Goal: Feedback & Contribution: Contribute content

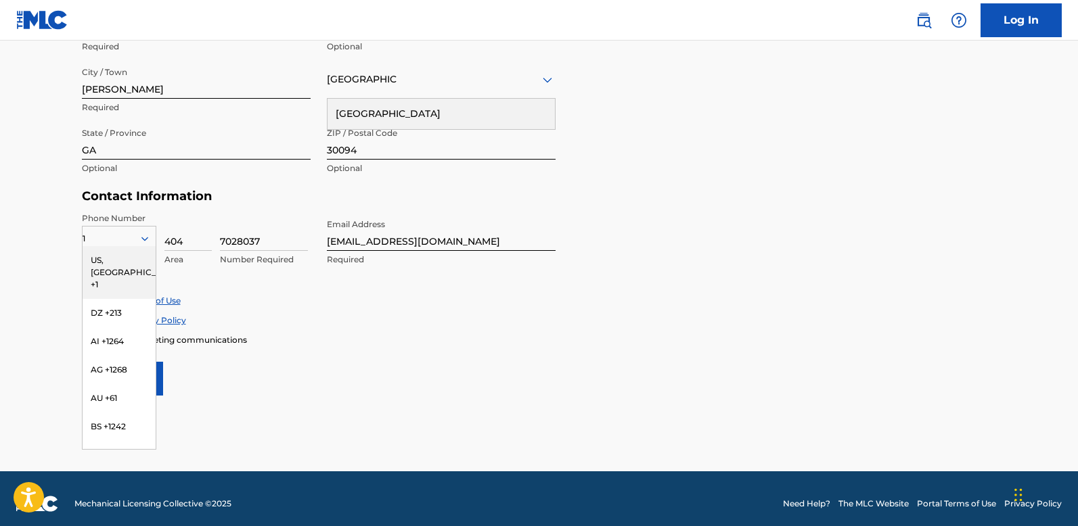
click at [120, 253] on div "US, [GEOGRAPHIC_DATA] +1" at bounding box center [119, 272] width 73 height 53
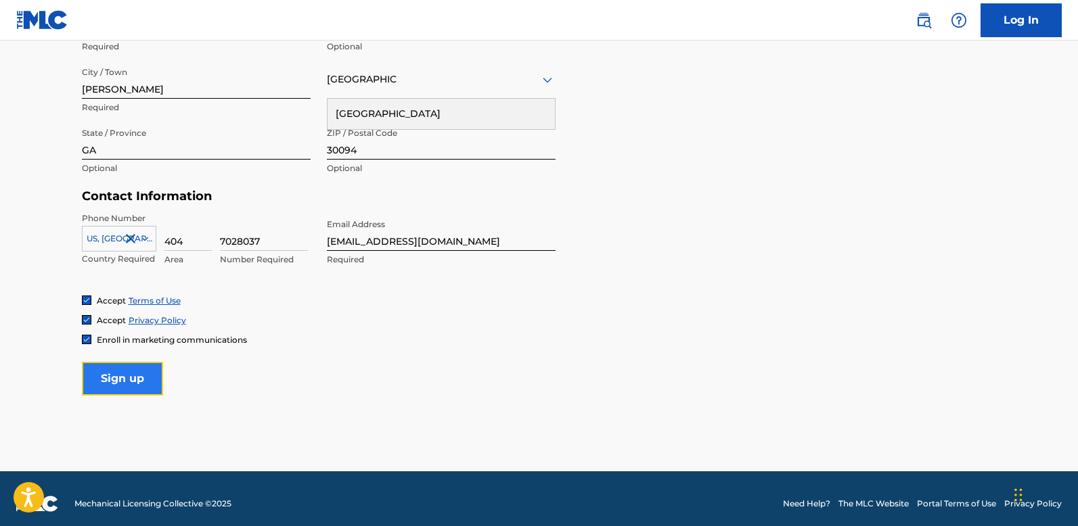
click at [130, 373] on input "Sign up" at bounding box center [122, 379] width 81 height 34
click at [137, 369] on input "Sign up" at bounding box center [122, 379] width 81 height 34
click at [365, 90] on div "Country [GEOGRAPHIC_DATA]" at bounding box center [441, 79] width 229 height 39
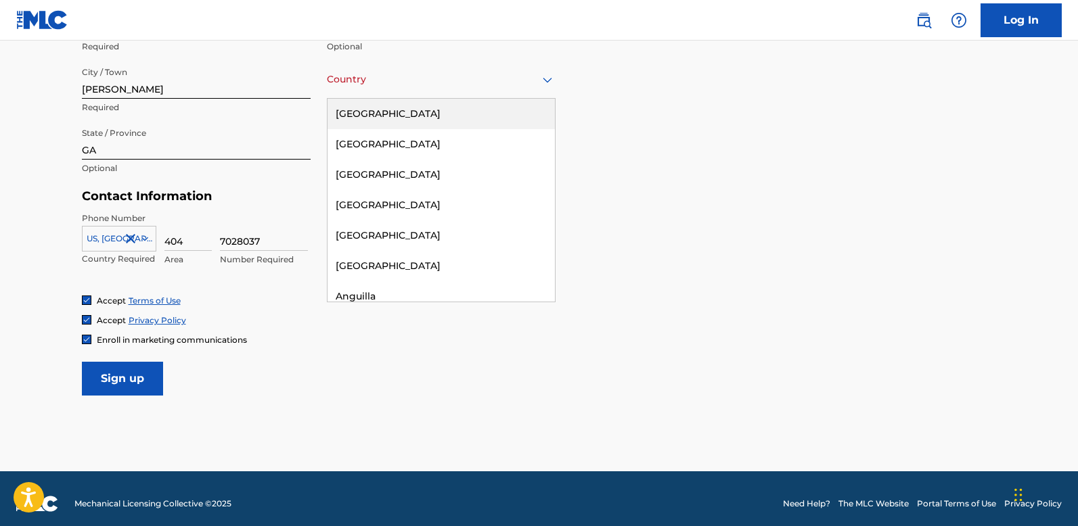
click at [368, 110] on div "[GEOGRAPHIC_DATA]" at bounding box center [441, 114] width 227 height 30
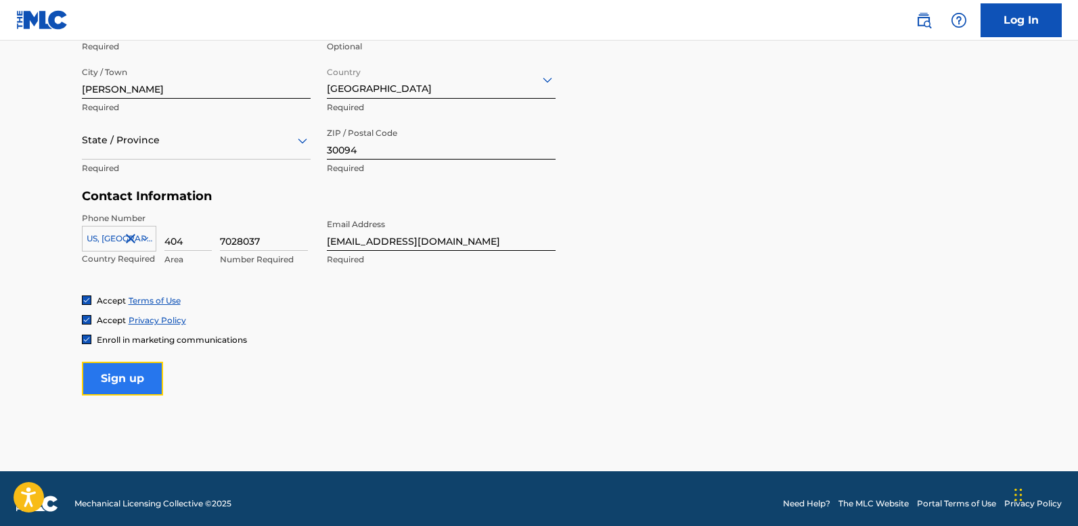
click at [130, 364] on input "Sign up" at bounding box center [122, 379] width 81 height 34
click at [139, 144] on div at bounding box center [196, 140] width 229 height 17
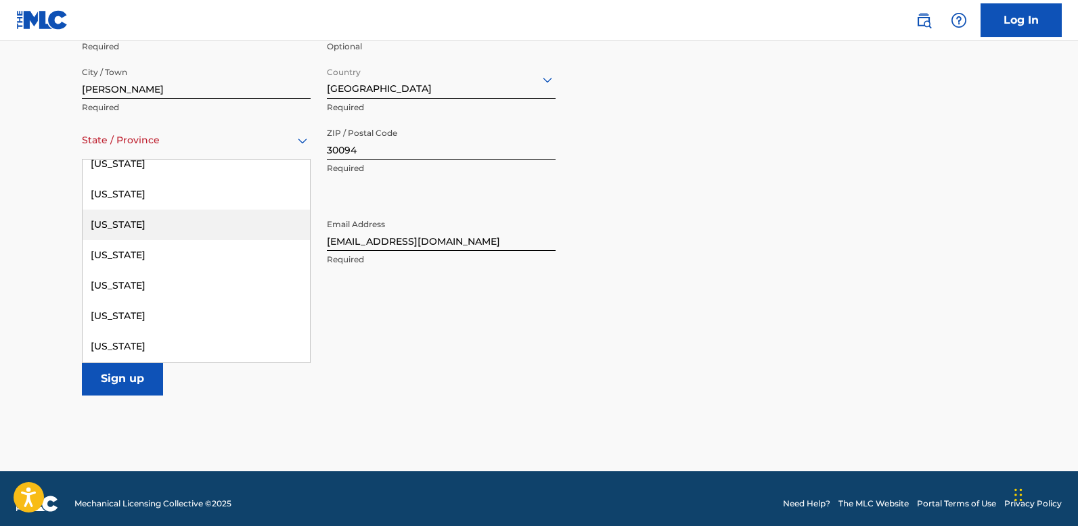
scroll to position [233, 0]
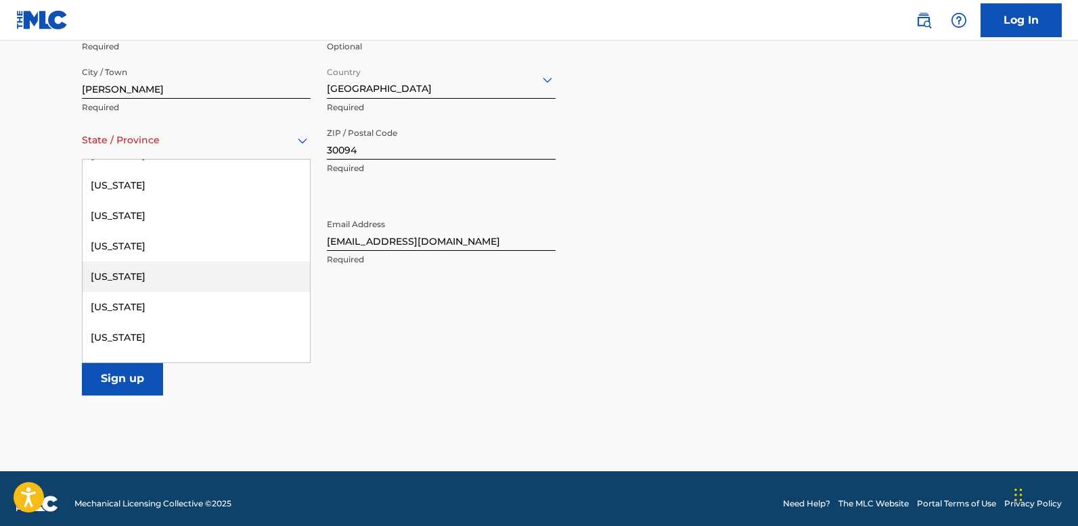
click at [138, 275] on div "[US_STATE]" at bounding box center [196, 277] width 227 height 30
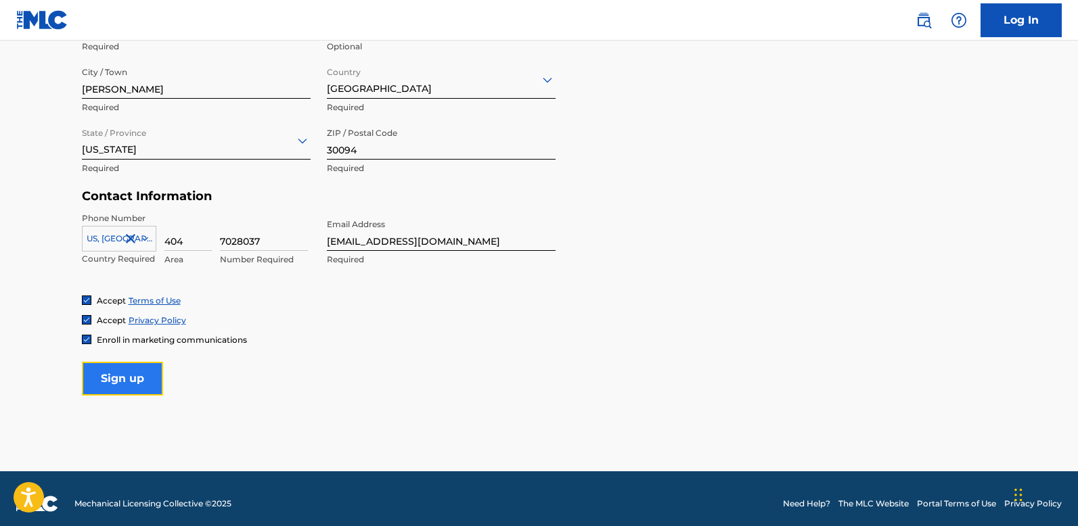
click at [122, 369] on input "Sign up" at bounding box center [122, 379] width 81 height 34
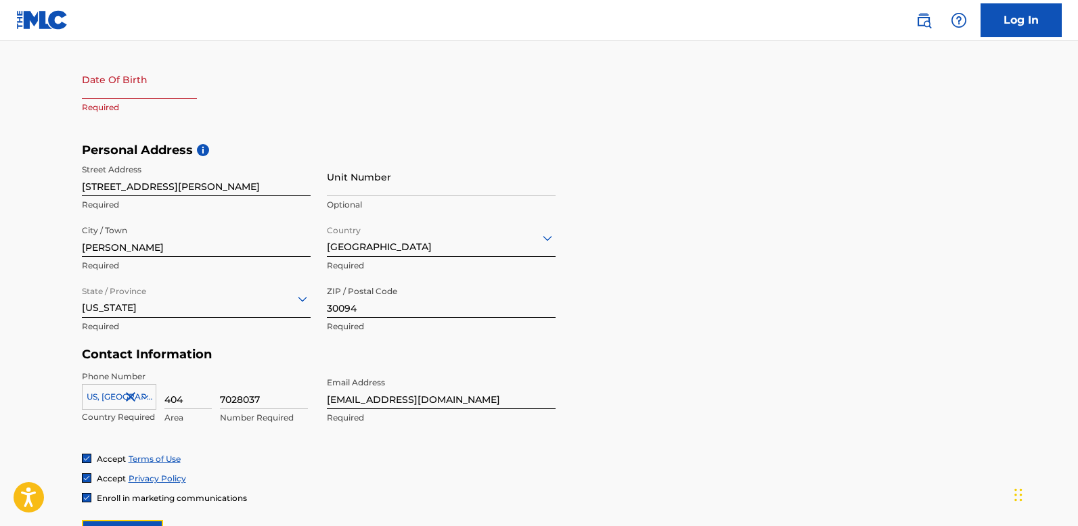
scroll to position [362, 0]
select select "8"
select select "2025"
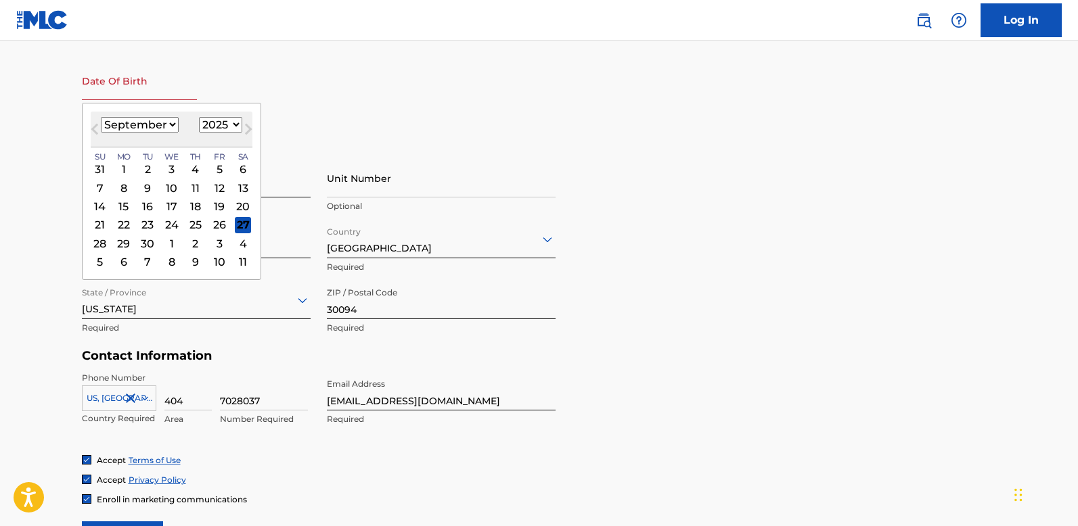
click at [137, 87] on input "text" at bounding box center [139, 81] width 115 height 39
click at [168, 128] on select "January February March April May June July August September October November De…" at bounding box center [140, 125] width 78 height 16
select select "0"
click at [101, 117] on select "January February March April May June July August September October November De…" at bounding box center [140, 125] width 78 height 16
click at [196, 168] on div "2" at bounding box center [195, 169] width 16 height 16
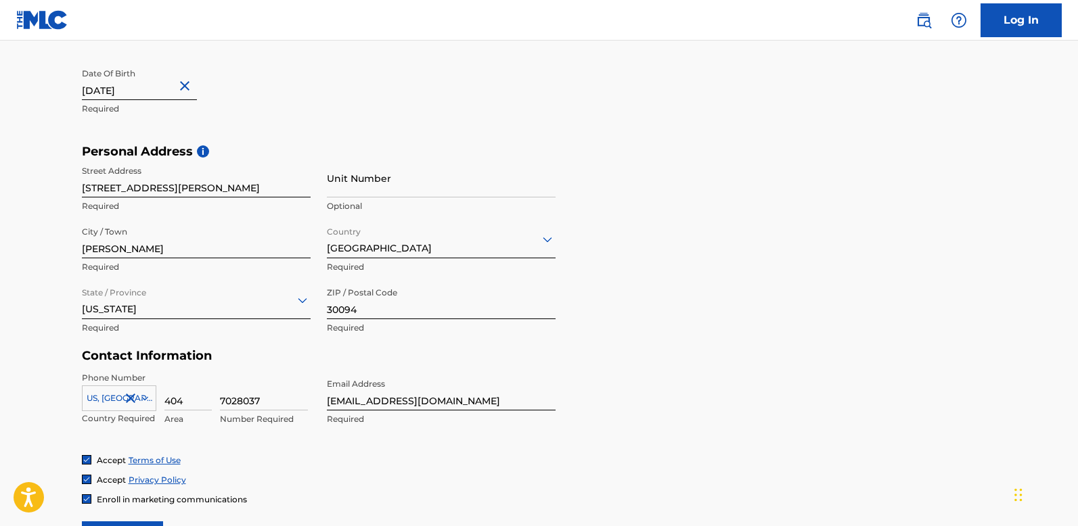
type input "[DATE]"
select select "1998"
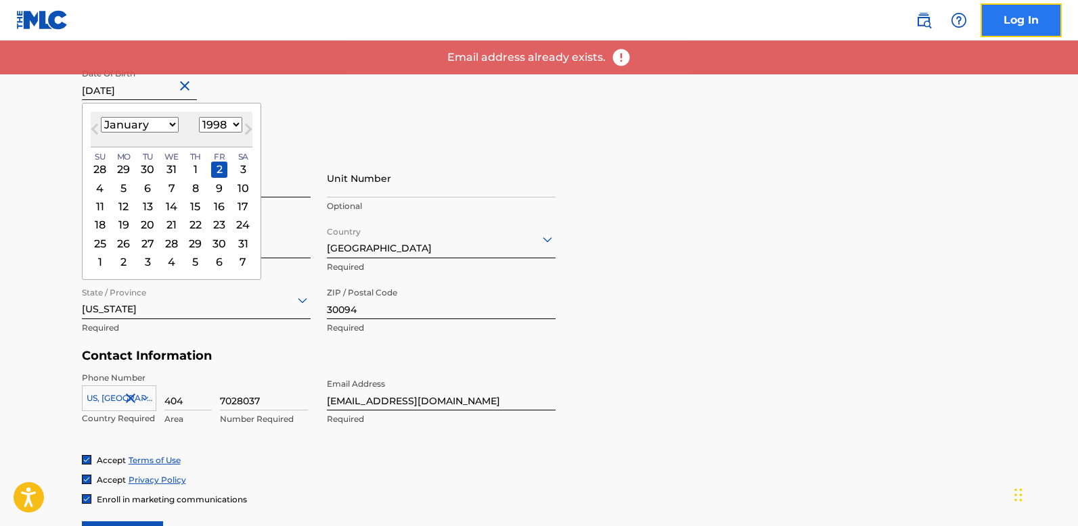
click at [1023, 18] on link "Log In" at bounding box center [1021, 20] width 81 height 34
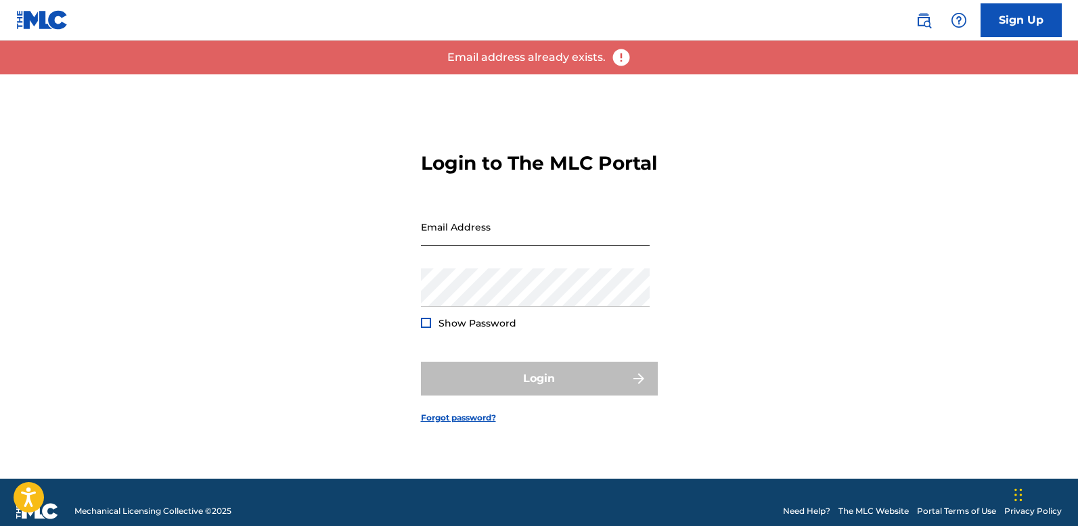
click at [585, 237] on input "Email Address" at bounding box center [535, 227] width 229 height 39
type input "[EMAIL_ADDRESS][DOMAIN_NAME]"
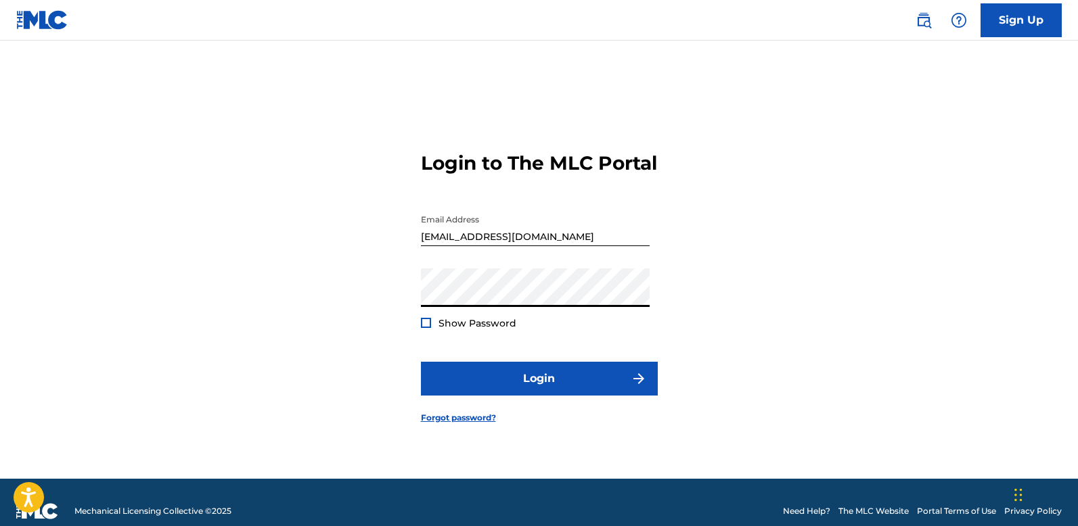
click at [424, 328] on div at bounding box center [426, 323] width 10 height 10
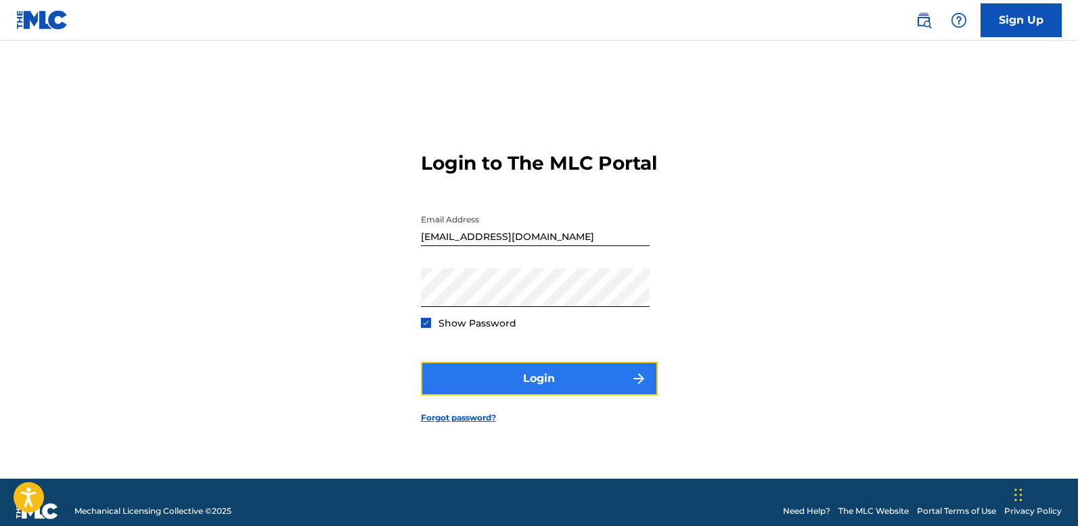
click at [547, 396] on button "Login" at bounding box center [539, 379] width 237 height 34
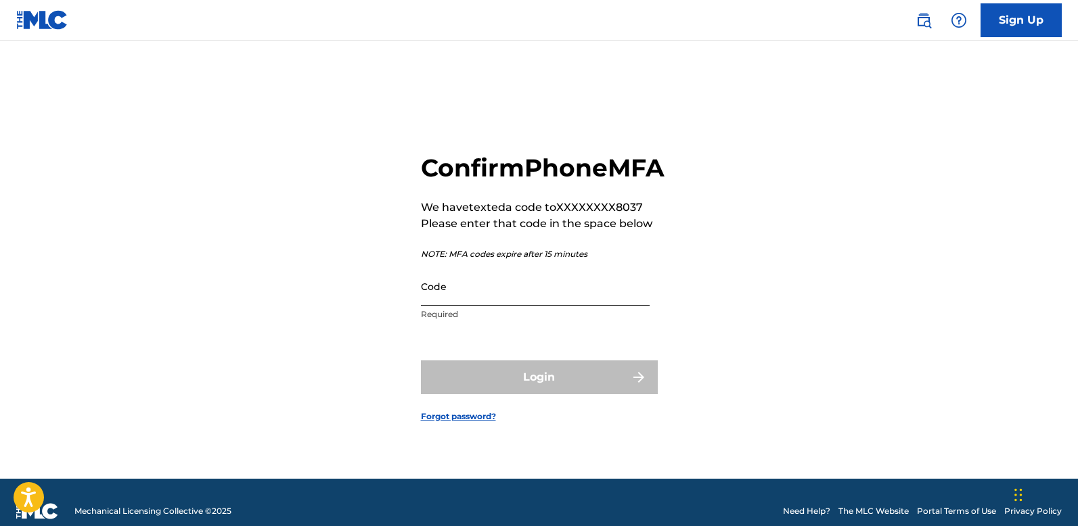
click at [483, 304] on input "Code" at bounding box center [535, 286] width 229 height 39
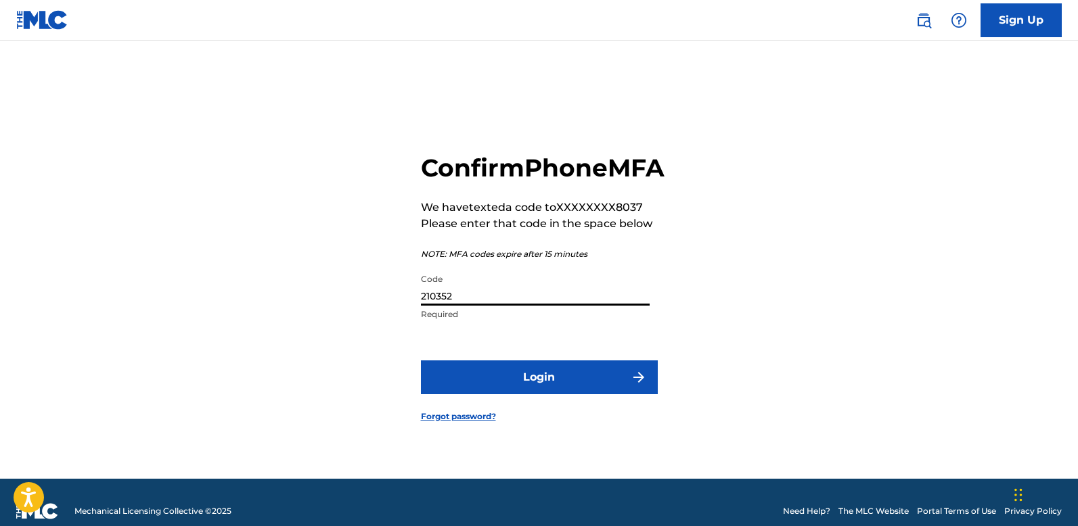
type input "210352"
click at [421, 361] on button "Login" at bounding box center [539, 378] width 237 height 34
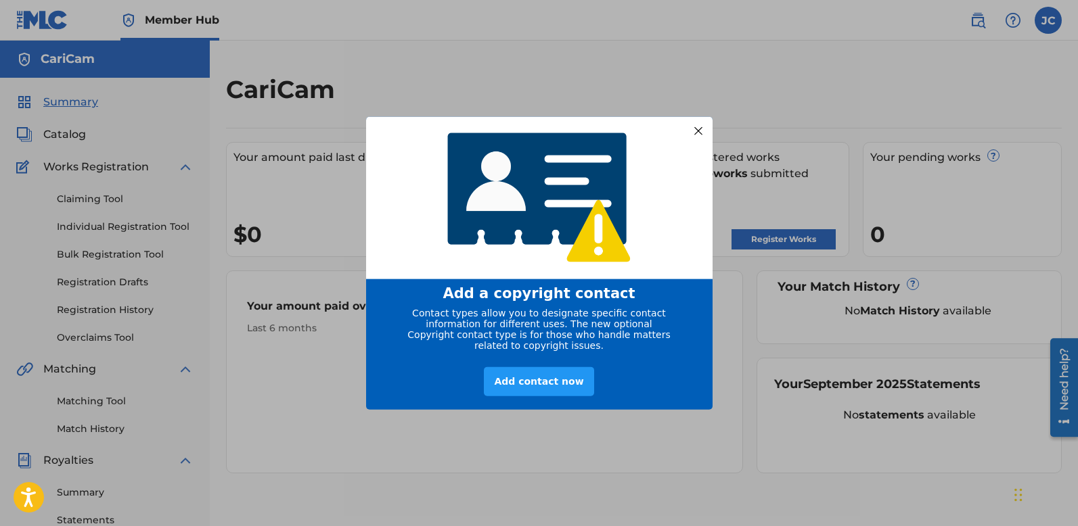
click at [696, 122] on div at bounding box center [698, 131] width 18 height 18
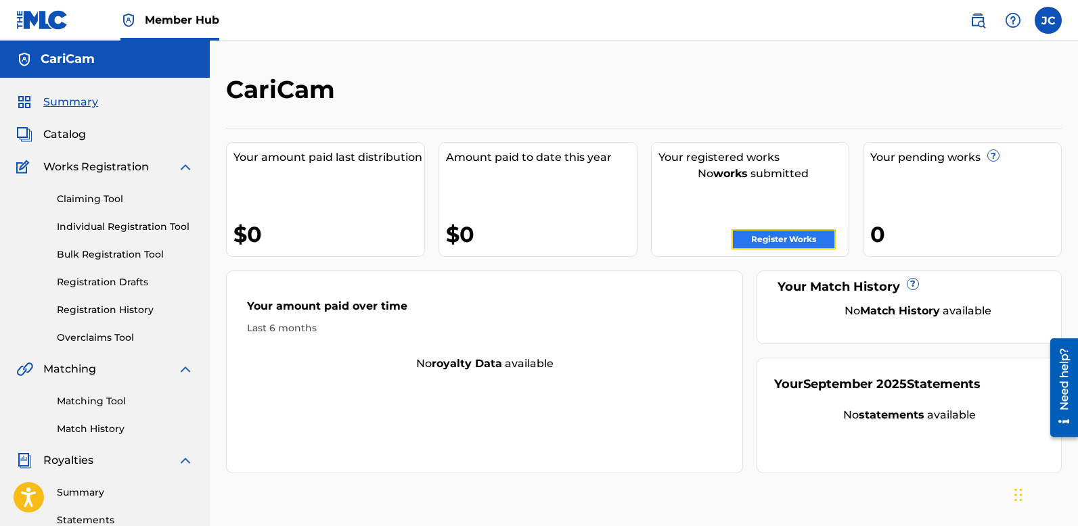
click at [760, 238] on link "Register Works" at bounding box center [784, 239] width 104 height 20
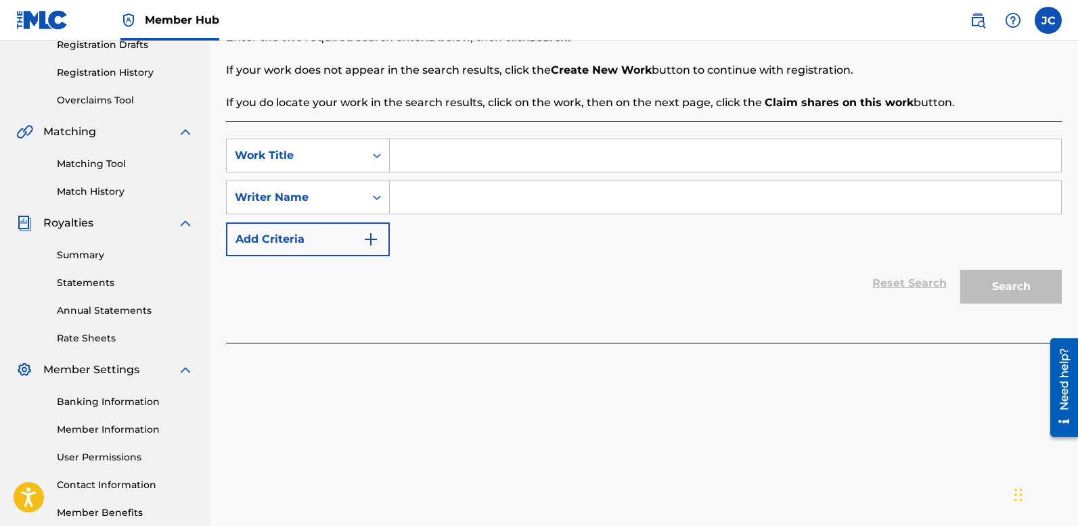
scroll to position [313, 0]
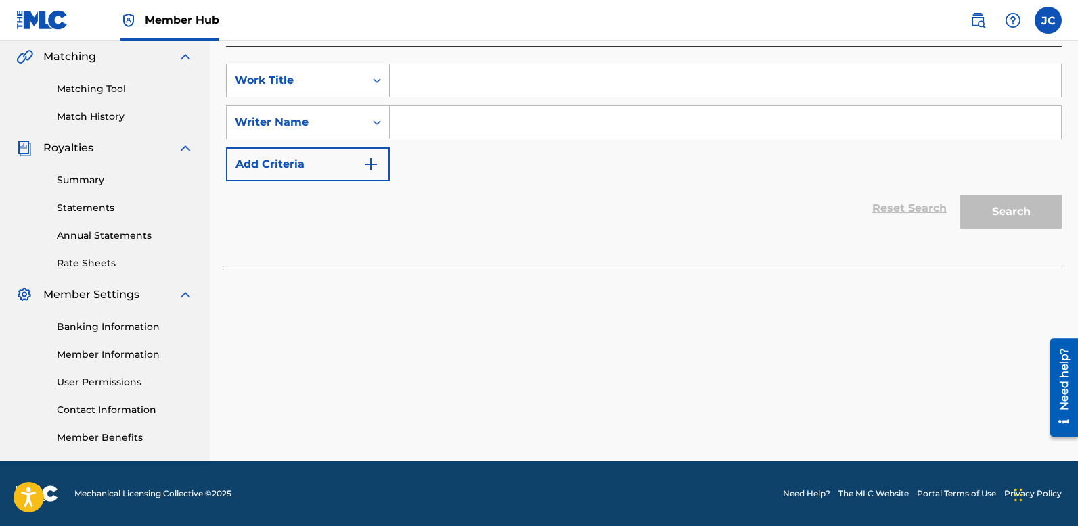
click at [369, 79] on div "Search Form" at bounding box center [377, 80] width 24 height 24
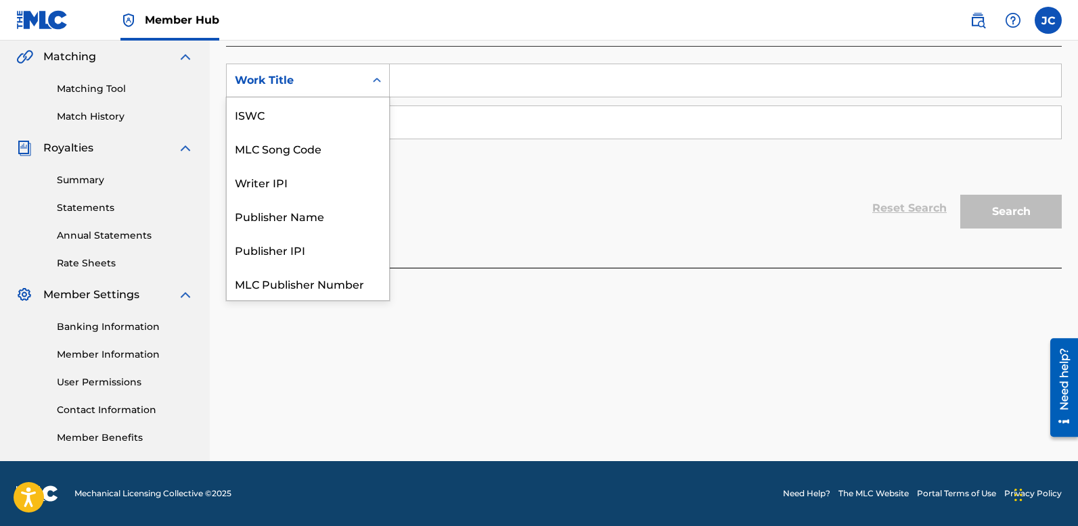
scroll to position [34, 0]
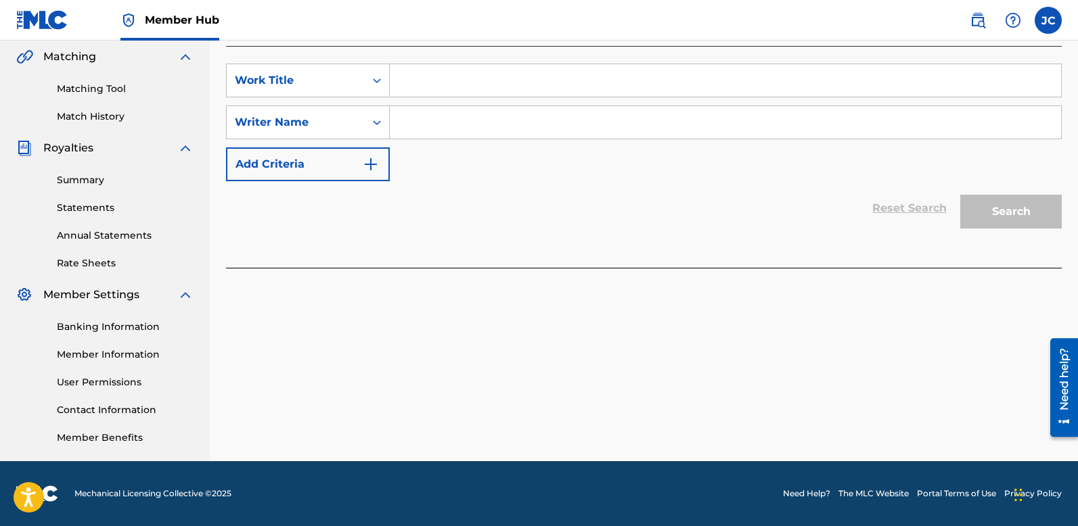
click at [535, 66] on input "Search Form" at bounding box center [725, 80] width 671 height 32
type input "l"
type input "350"
click at [523, 122] on input "Search Form" at bounding box center [725, 122] width 671 height 32
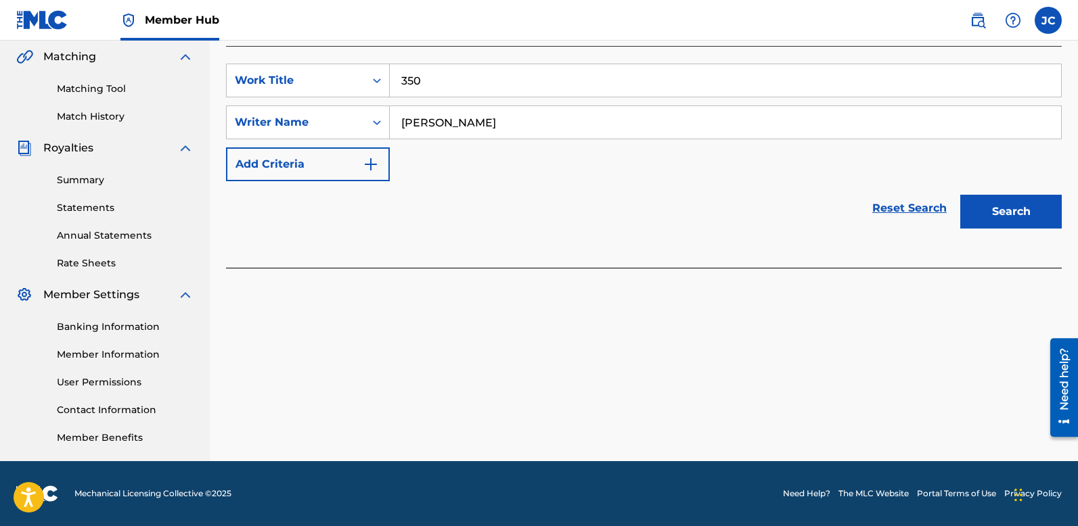
type input "[PERSON_NAME]"
click at [960, 195] on button "Search" at bounding box center [1011, 212] width 102 height 34
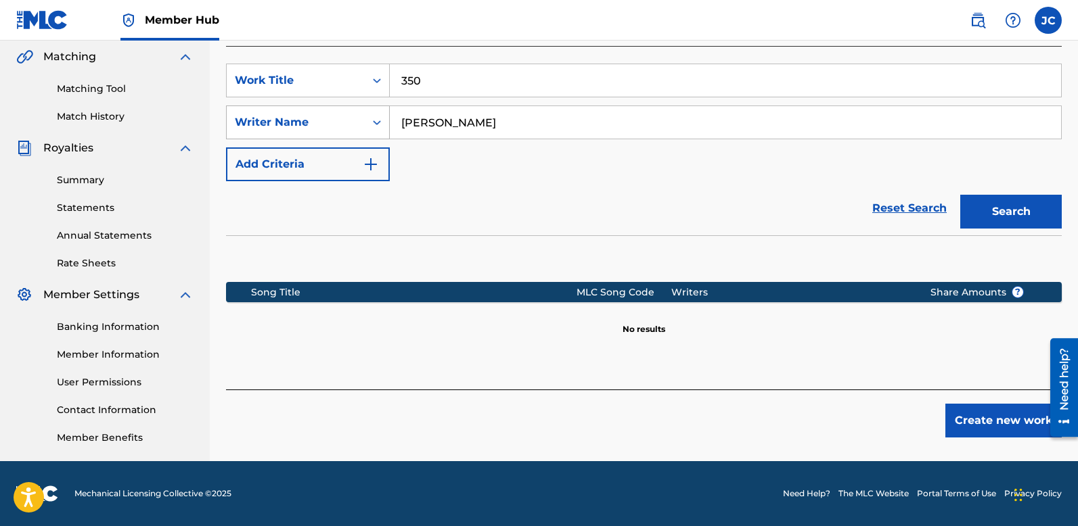
drag, startPoint x: 469, startPoint y: 122, endPoint x: 324, endPoint y: 120, distance: 144.8
click at [324, 120] on div "SearchWithCriteria9fe41857-776d-4eac-907b-7fc330cddfad Writer Name [PERSON_NAME]" at bounding box center [644, 123] width 836 height 34
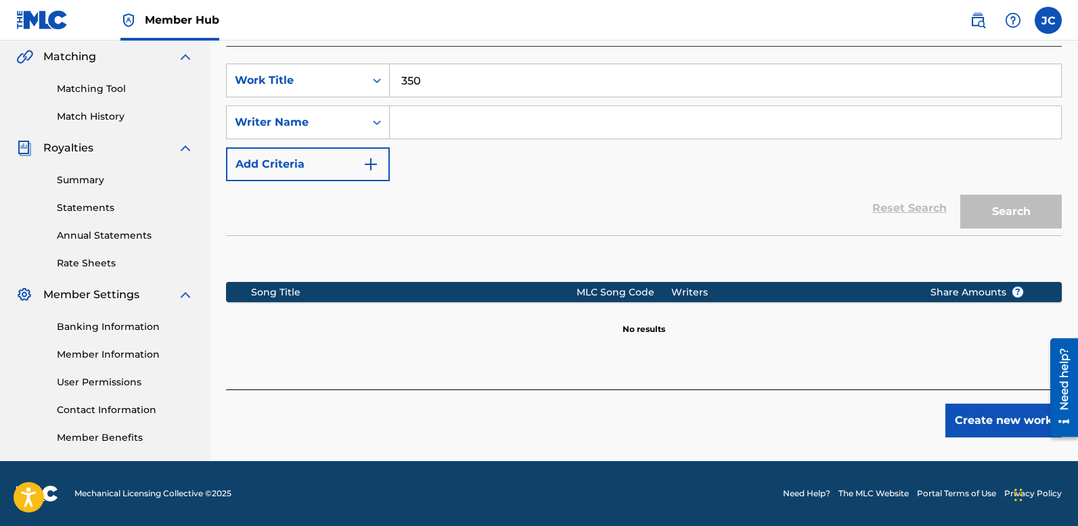
click at [1027, 215] on div "Search" at bounding box center [1008, 208] width 108 height 54
click at [615, 112] on input "Search Form" at bounding box center [725, 122] width 671 height 32
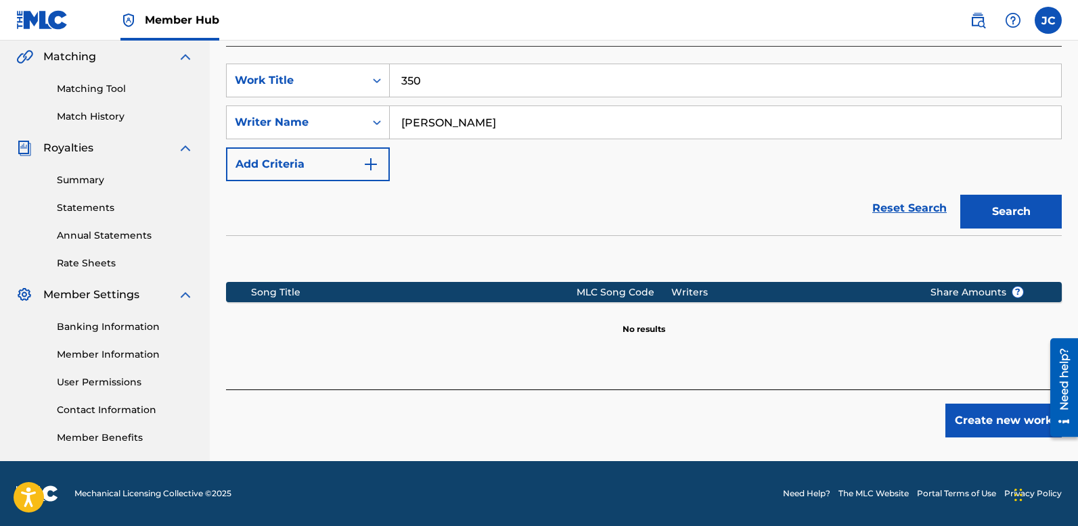
click at [960, 195] on button "Search" at bounding box center [1011, 212] width 102 height 34
type input "d"
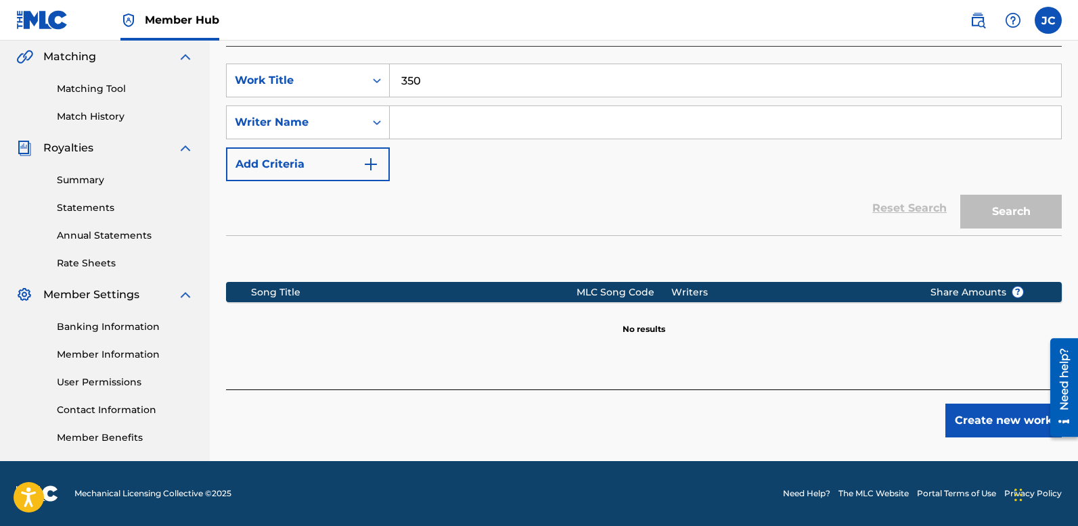
click at [455, 85] on input "350" at bounding box center [725, 80] width 671 height 32
type input "3"
type input "fuck that"
click at [421, 124] on input "Search Form" at bounding box center [725, 122] width 671 height 32
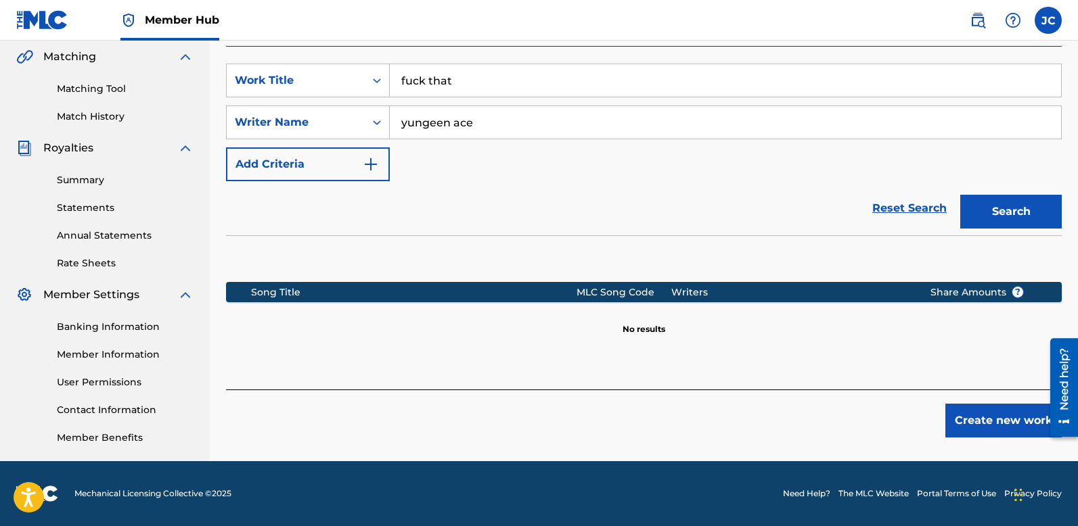
type input "yungeen ace"
click at [960, 195] on button "Search" at bounding box center [1011, 212] width 102 height 34
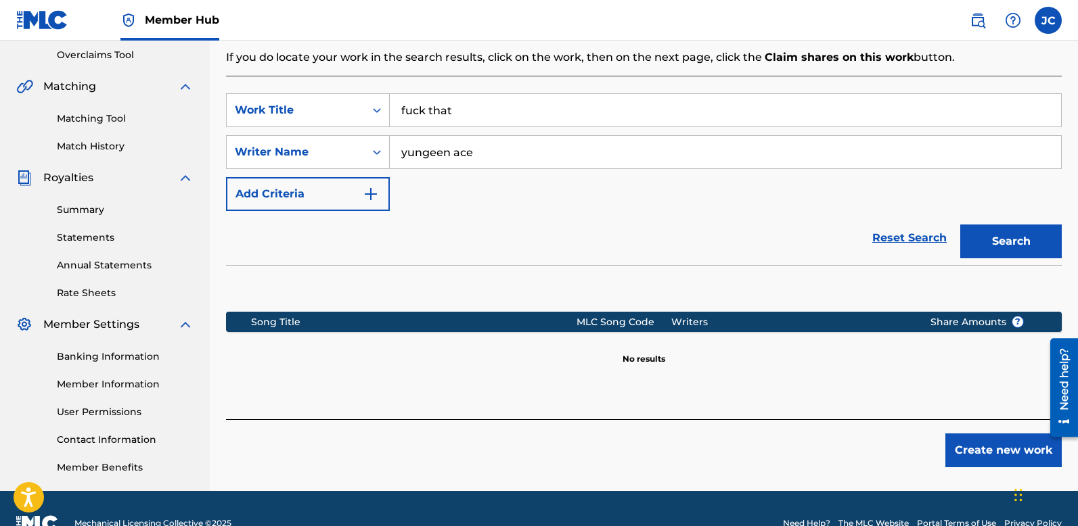
scroll to position [298, 0]
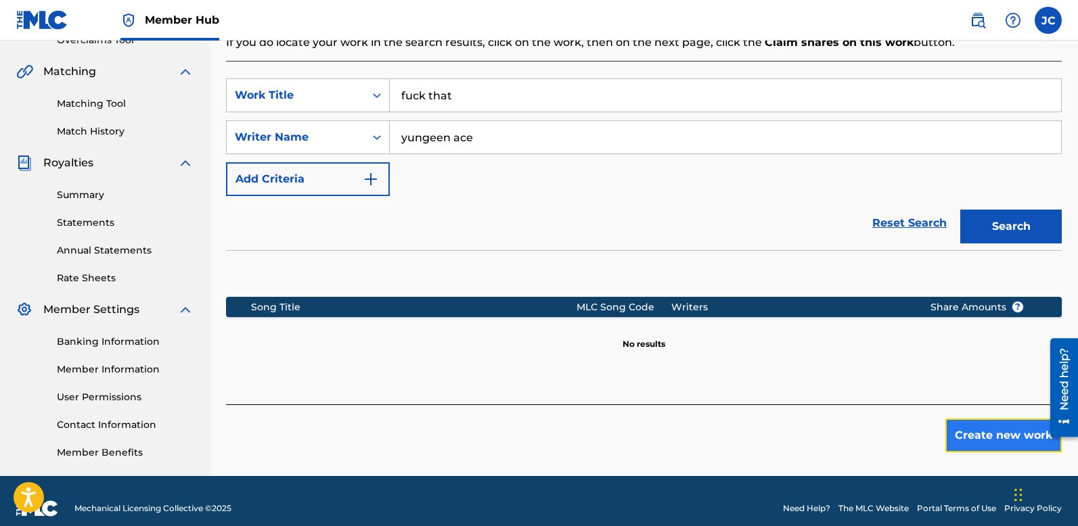
click at [1017, 436] on button "Create new work" at bounding box center [1003, 436] width 116 height 34
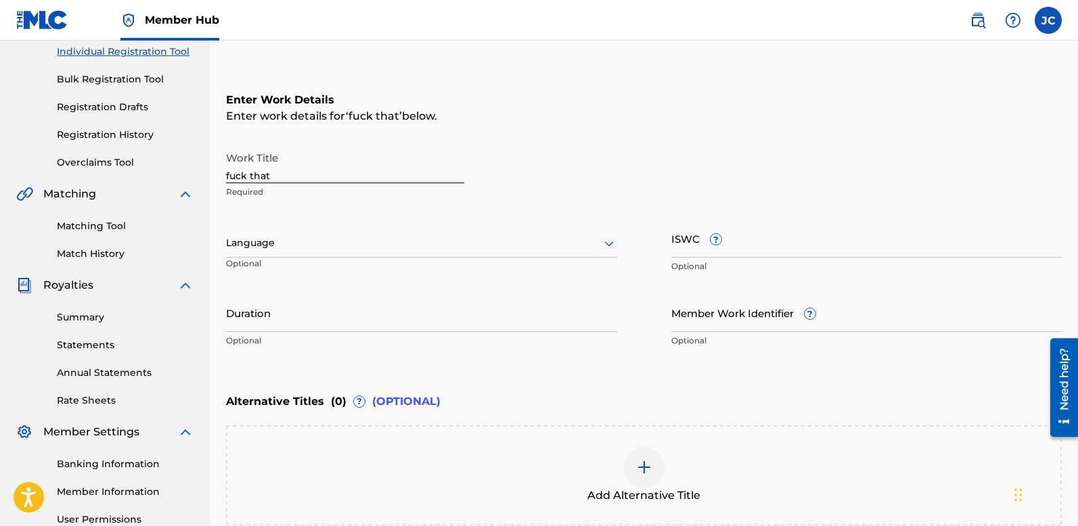
scroll to position [0, 0]
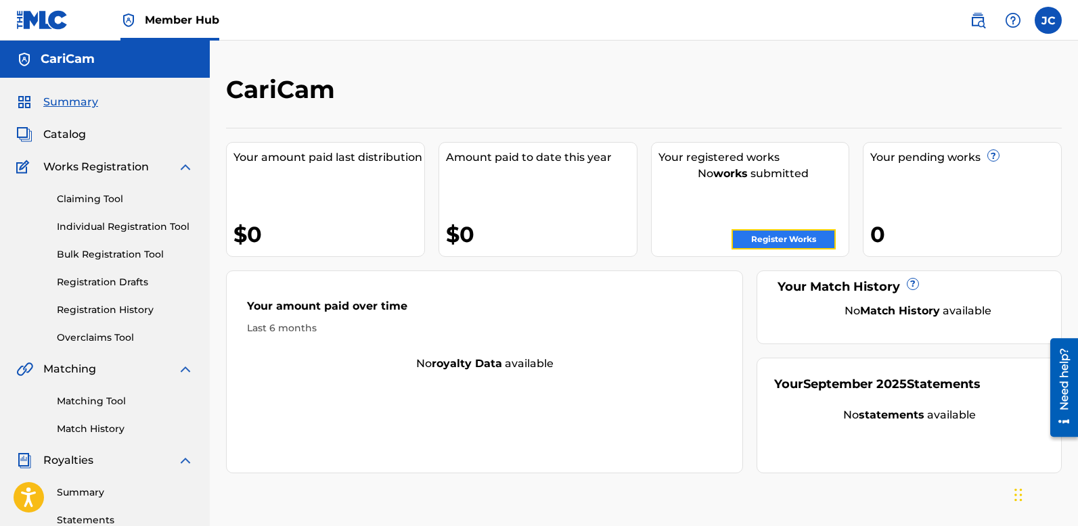
click at [779, 237] on link "Register Works" at bounding box center [784, 239] width 104 height 20
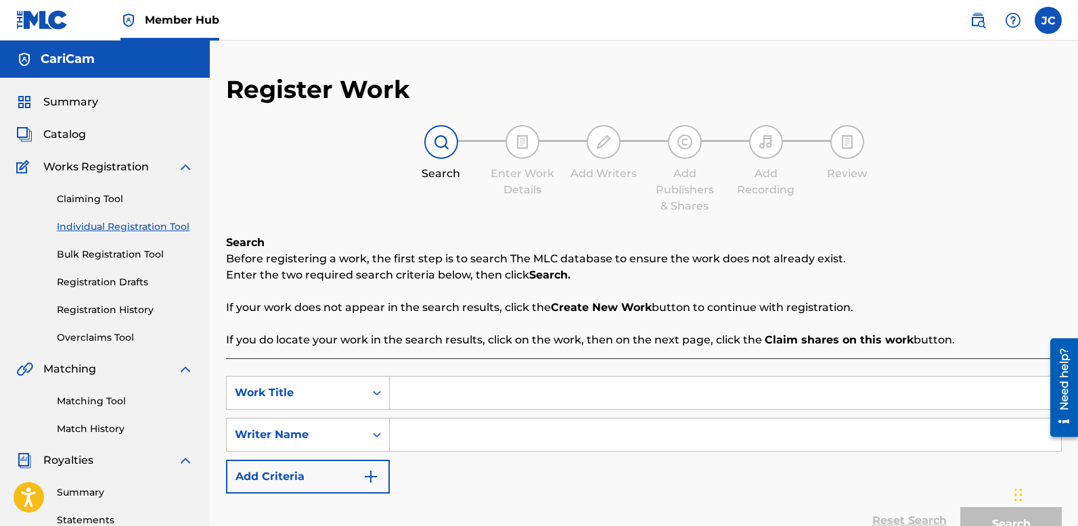
scroll to position [43, 0]
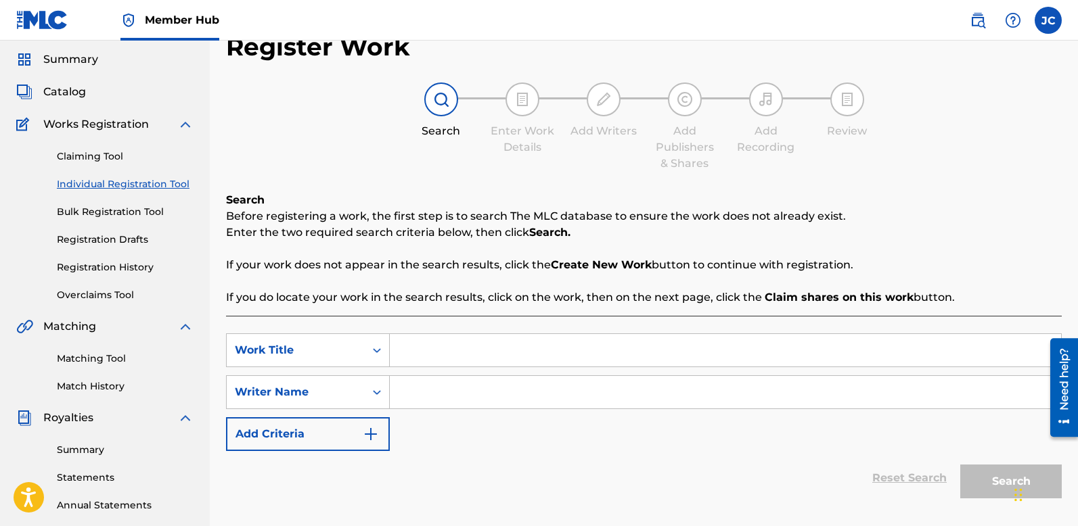
click at [447, 345] on input "Search Form" at bounding box center [725, 350] width 671 height 32
type input "my fault"
click at [462, 387] on input "Search Form" at bounding box center [725, 392] width 671 height 32
click at [367, 395] on div "Search Form" at bounding box center [377, 392] width 24 height 24
click at [427, 400] on input "Search Form" at bounding box center [725, 392] width 671 height 32
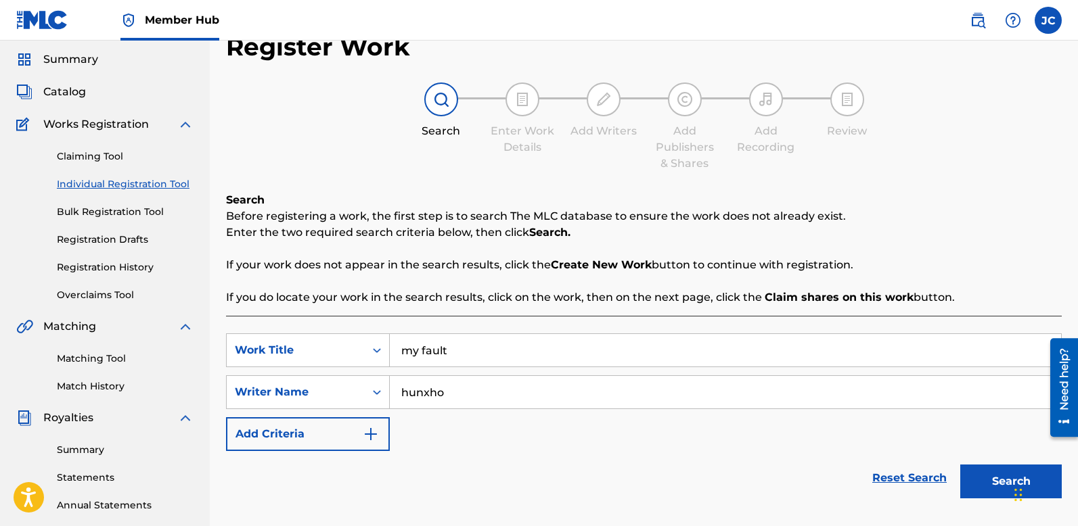
type input "hunxho"
click at [960, 465] on button "Search" at bounding box center [1011, 482] width 102 height 34
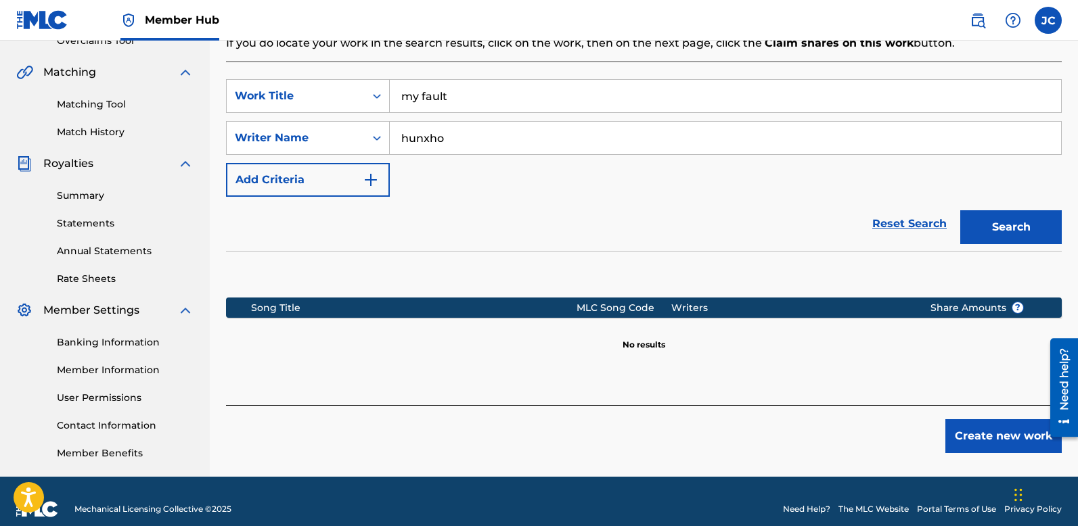
scroll to position [313, 0]
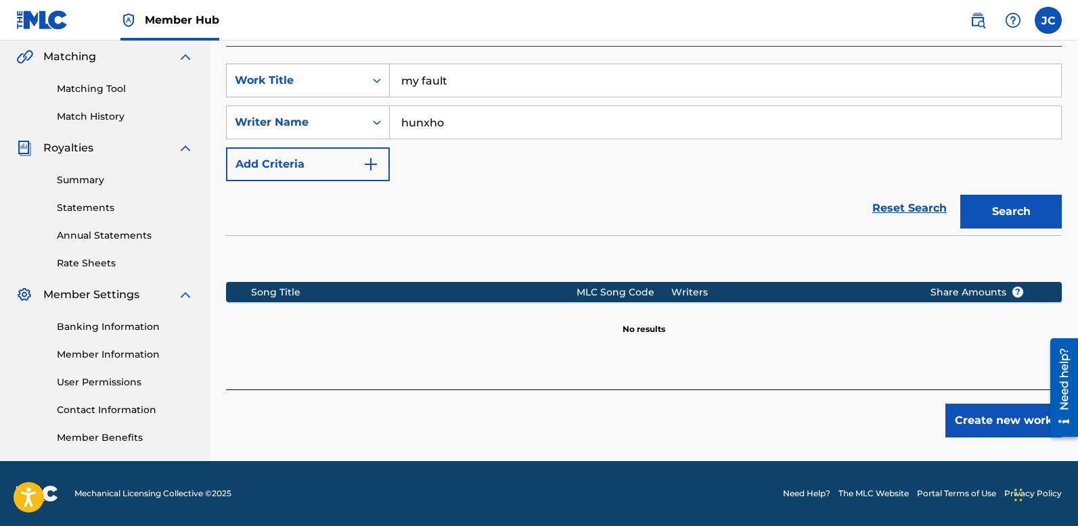
drag, startPoint x: 467, startPoint y: 84, endPoint x: 382, endPoint y: 86, distance: 84.6
click at [386, 87] on div "SearchWithCriteria7ddb613e-7712-43df-994e-1c2a4422e858 Work Title my fault" at bounding box center [644, 81] width 836 height 34
drag, startPoint x: 466, startPoint y: 122, endPoint x: 322, endPoint y: 119, distance: 143.5
click at [322, 119] on div "SearchWithCriteria9fe41857-776d-4eac-907b-7fc330cddfad Writer Name [PERSON_NAME]" at bounding box center [644, 123] width 836 height 34
type input "="
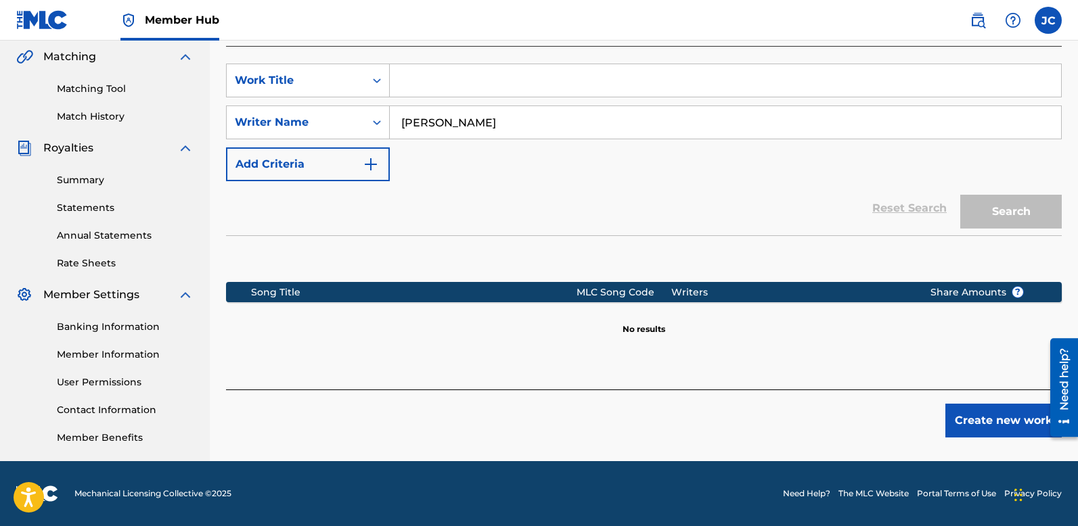
type input "[PERSON_NAME]"
click at [574, 96] on input "Search Form" at bounding box center [725, 80] width 671 height 32
type input "tiramisu"
click at [960, 195] on button "Search" at bounding box center [1011, 212] width 102 height 34
click at [913, 202] on link "Reset Search" at bounding box center [910, 209] width 88 height 30
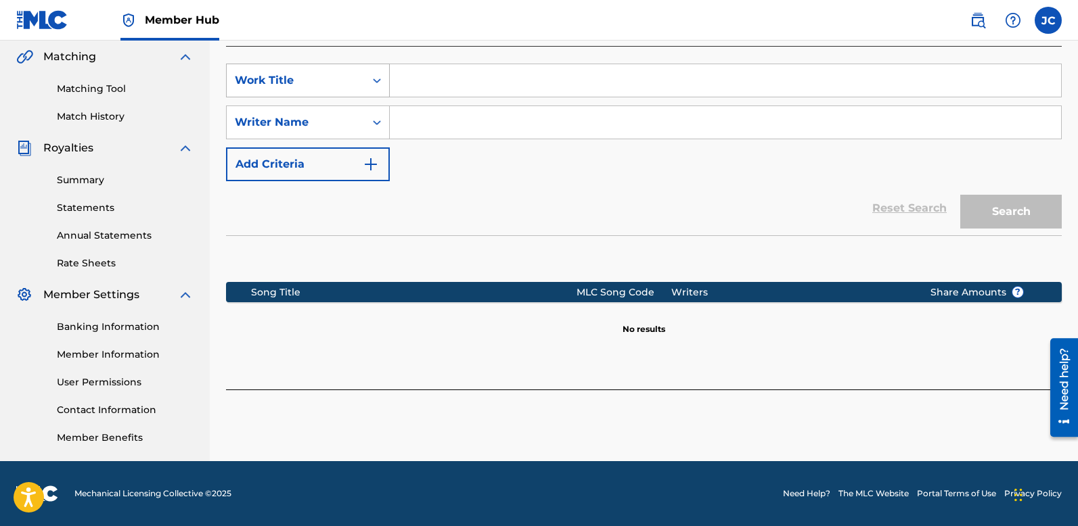
click at [348, 72] on div "Work Title" at bounding box center [296, 80] width 122 height 16
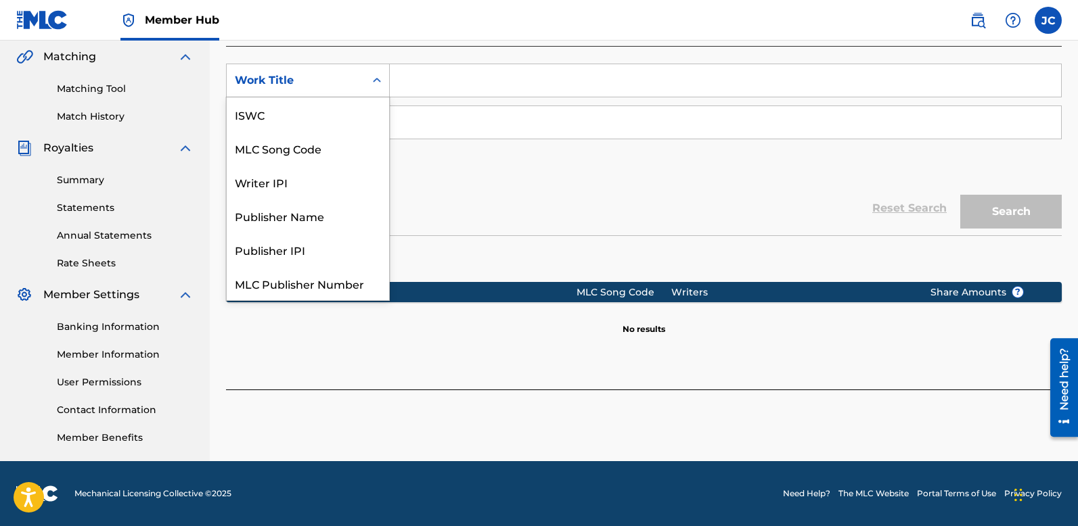
scroll to position [34, 0]
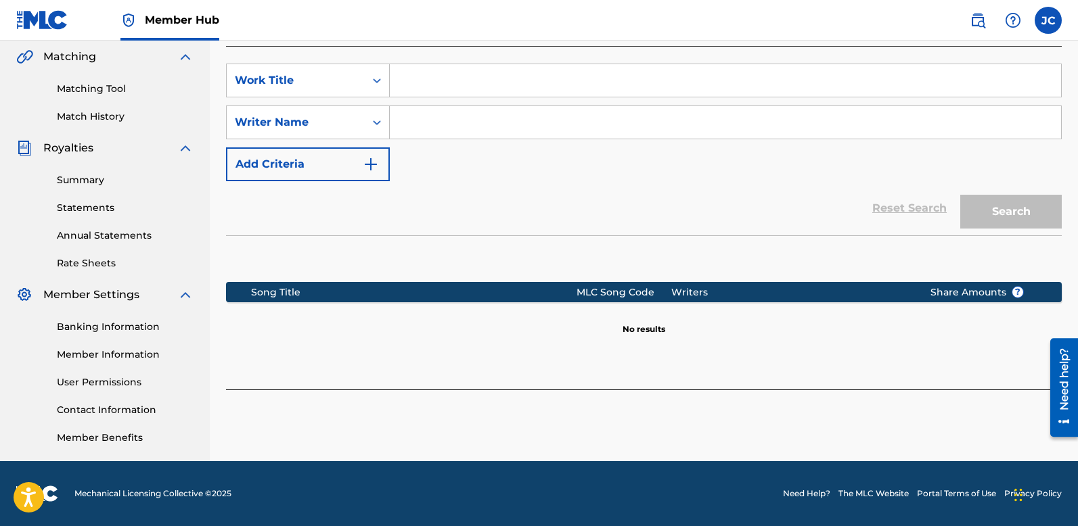
click at [518, 191] on div "Reset Search Search" at bounding box center [644, 208] width 836 height 54
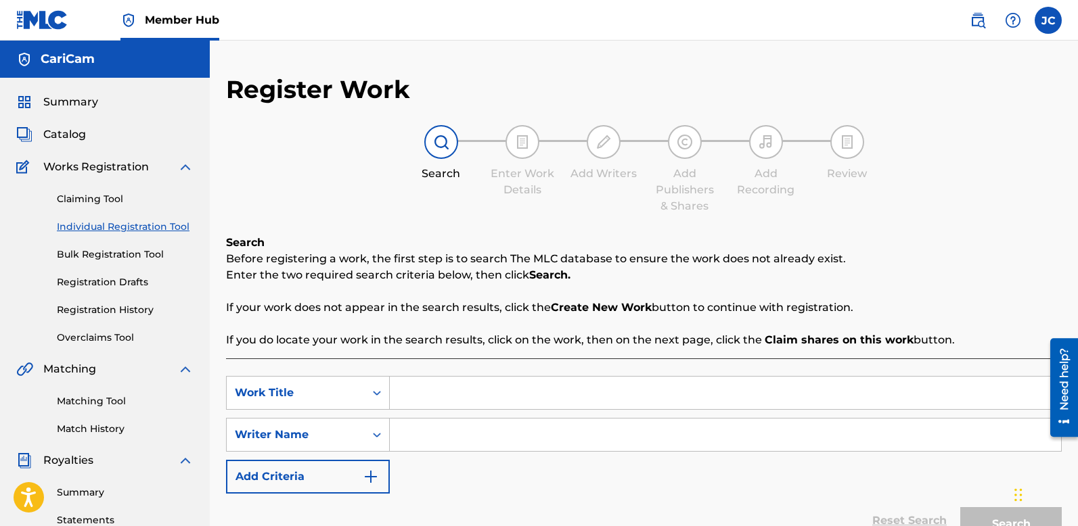
scroll to position [0, 0]
click at [122, 253] on link "Bulk Registration Tool" at bounding box center [125, 255] width 137 height 14
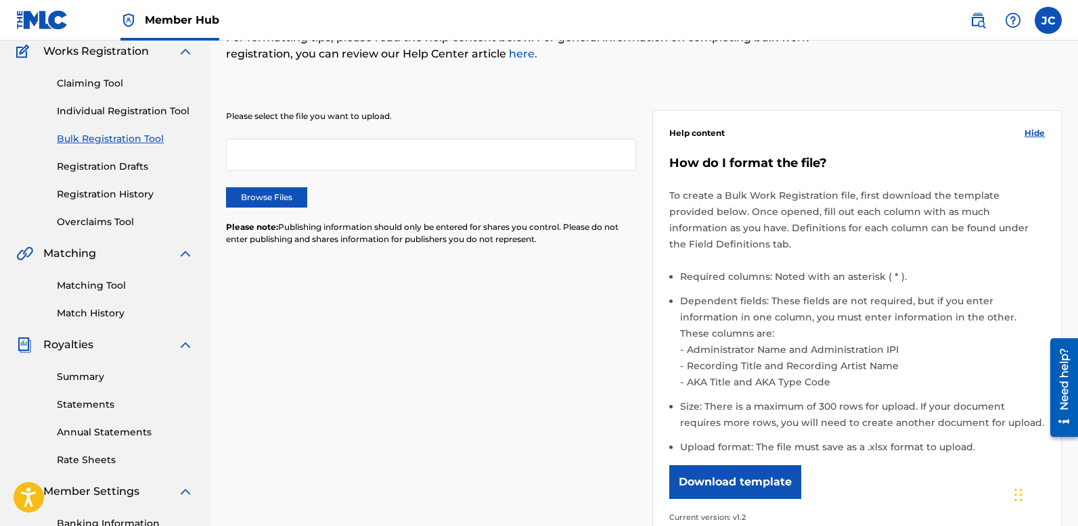
scroll to position [137, 0]
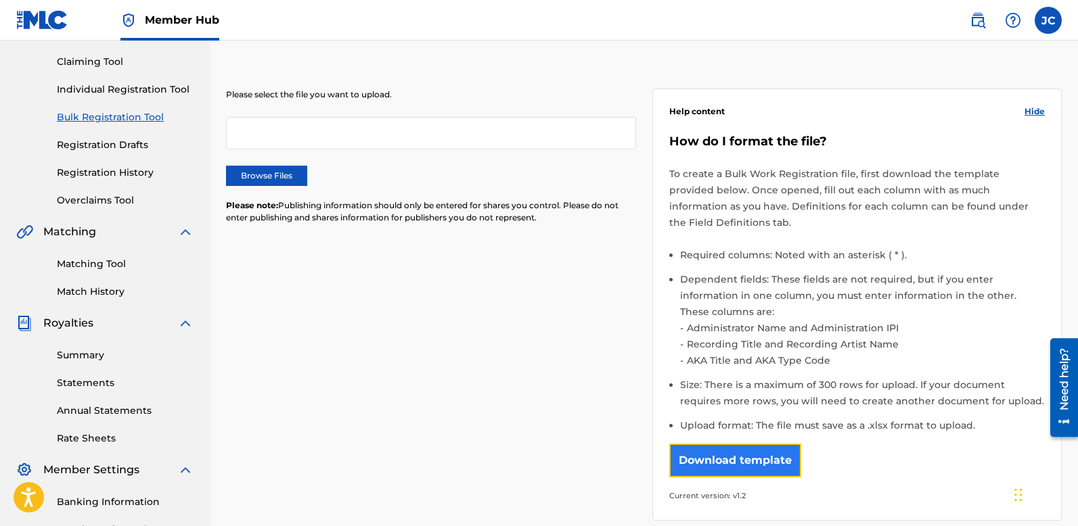
click at [700, 444] on button "Download template" at bounding box center [735, 461] width 132 height 34
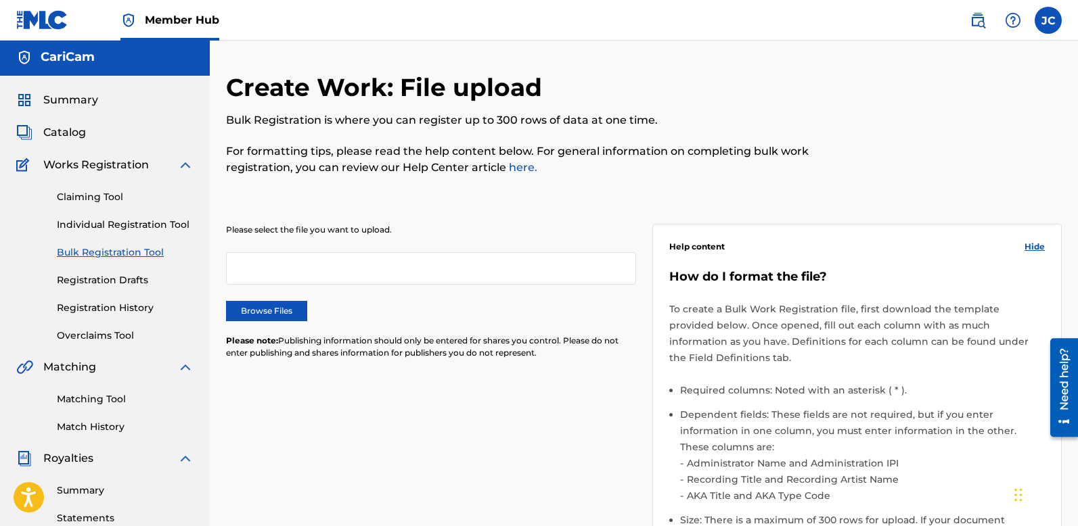
scroll to position [0, 0]
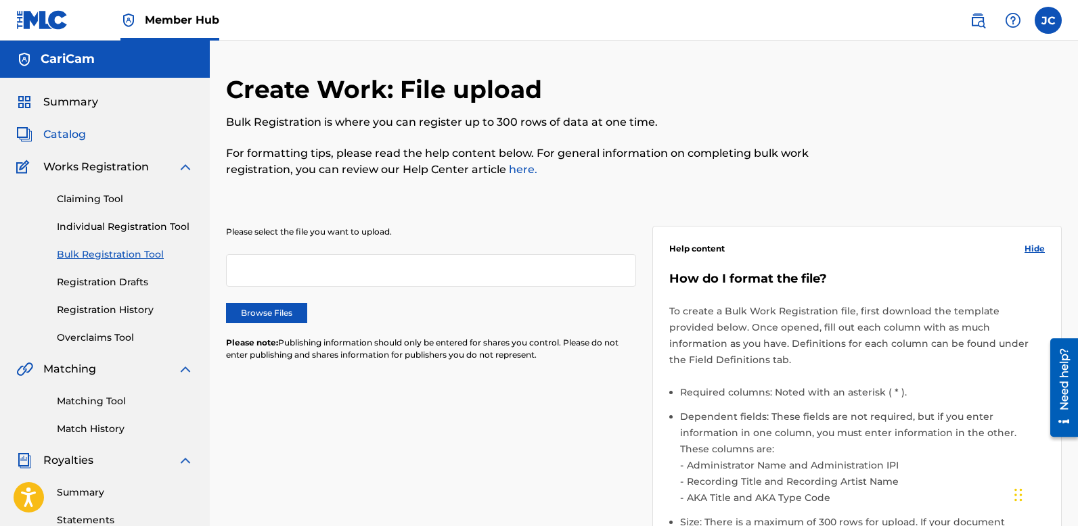
click at [62, 137] on span "Catalog" at bounding box center [64, 135] width 43 height 16
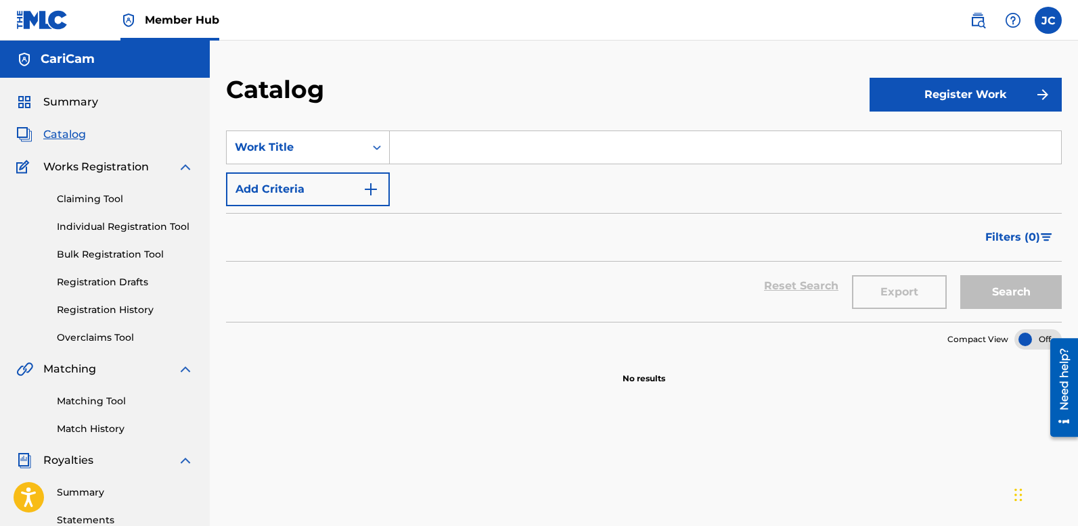
click at [416, 152] on input "Search Form" at bounding box center [725, 147] width 671 height 32
type input "my fault"
click at [960, 275] on button "Search" at bounding box center [1011, 292] width 102 height 34
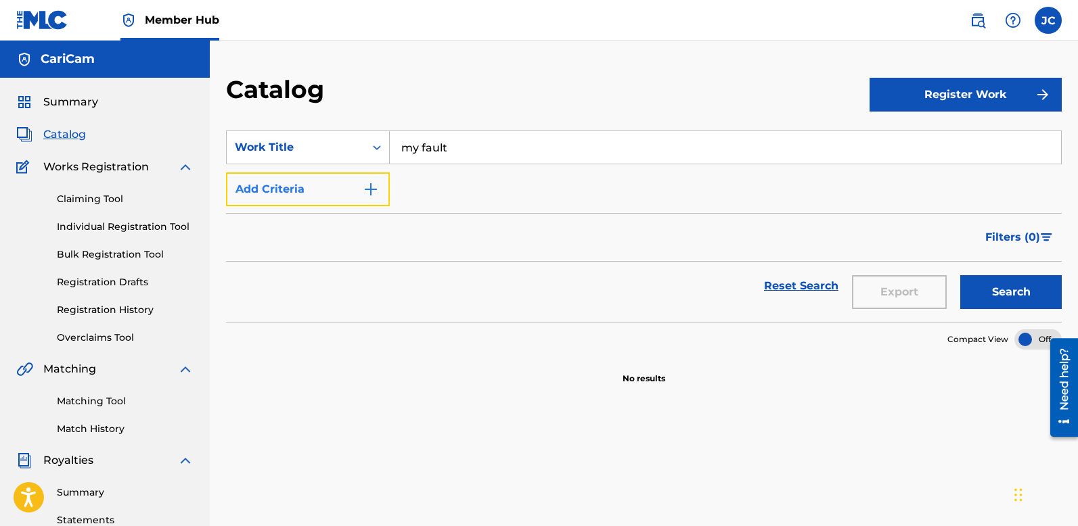
click at [276, 184] on button "Add Criteria" at bounding box center [308, 190] width 164 height 34
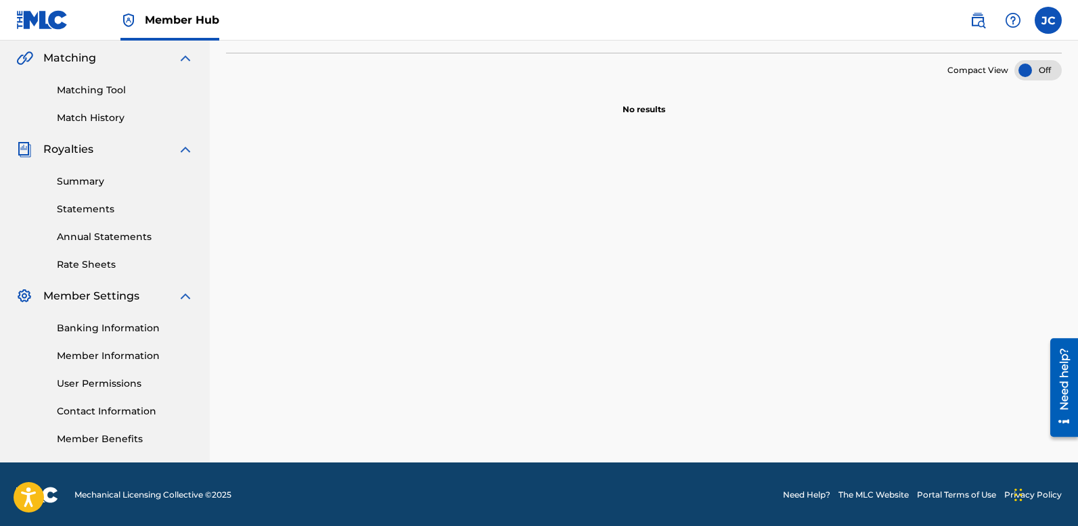
scroll to position [313, 0]
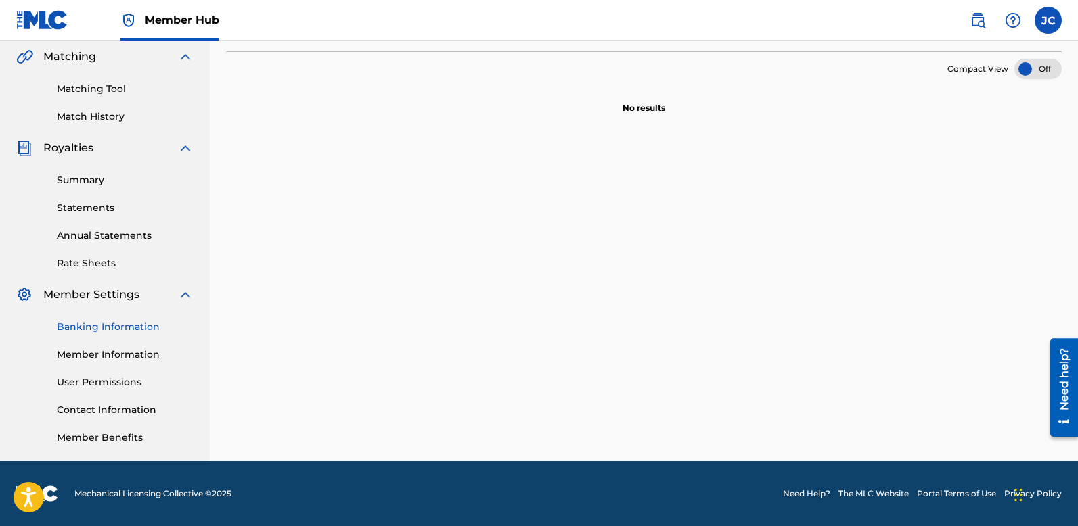
click at [117, 327] on link "Banking Information" at bounding box center [125, 327] width 137 height 14
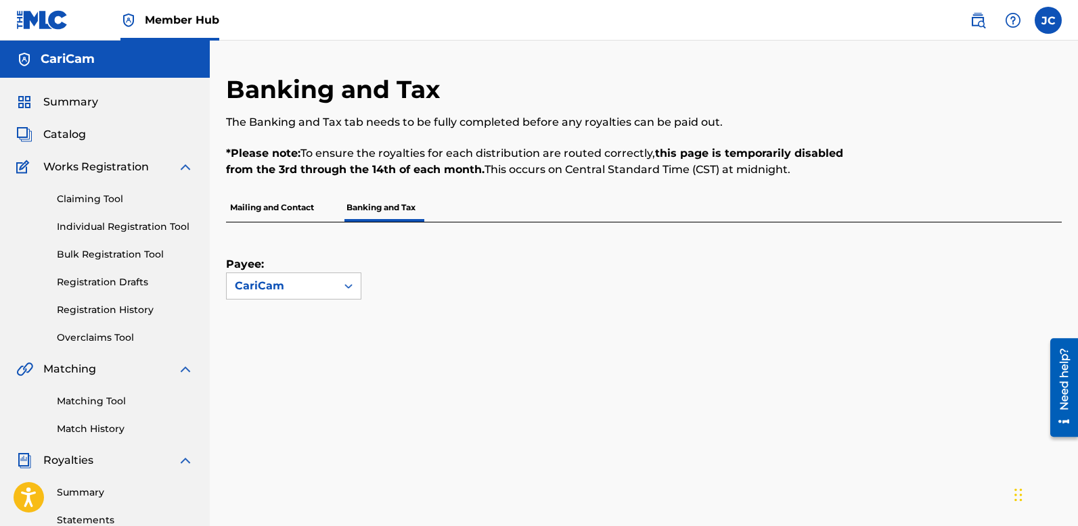
click at [134, 173] on span "Works Registration" at bounding box center [96, 167] width 106 height 16
click at [105, 198] on link "Claiming Tool" at bounding box center [125, 199] width 137 height 14
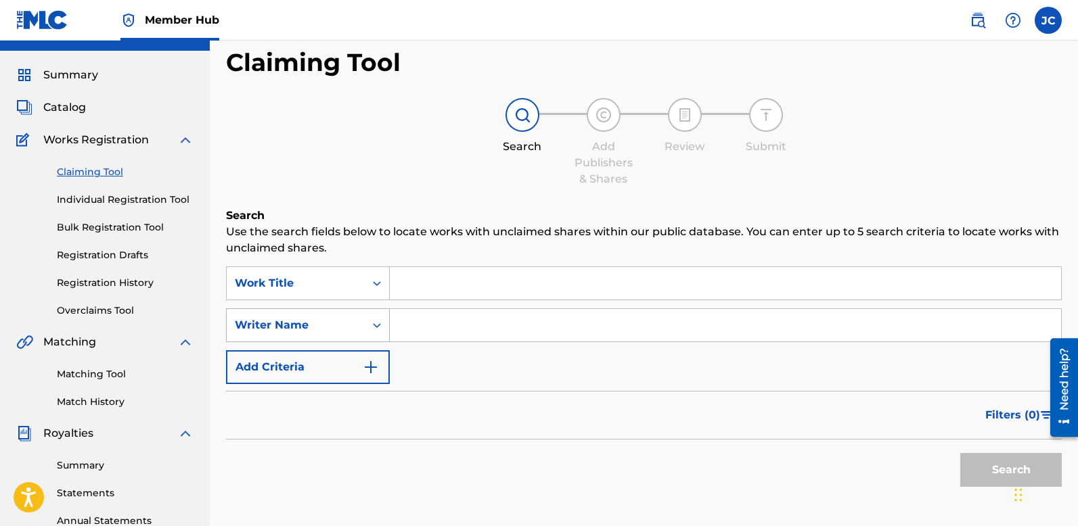
scroll to position [47, 0]
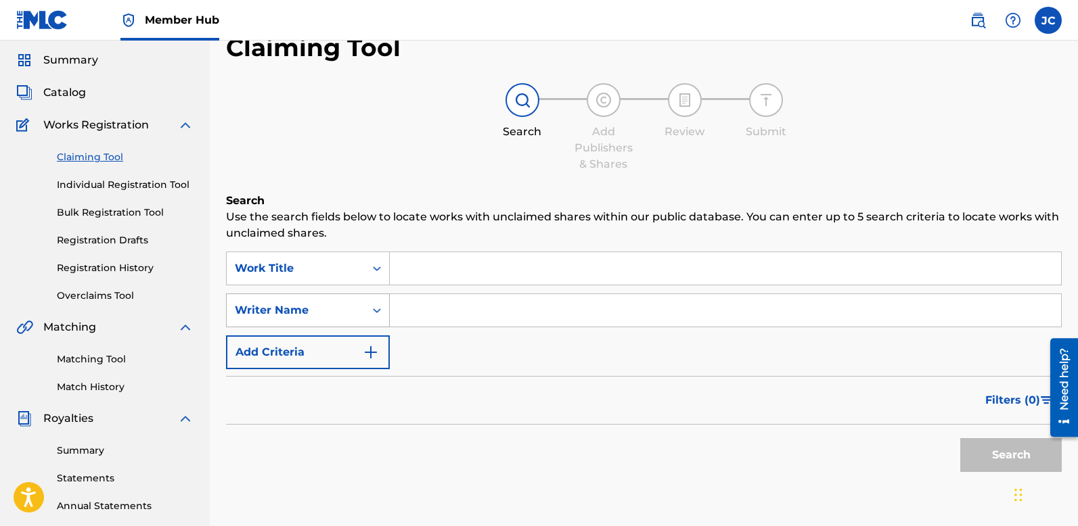
click at [337, 328] on div "Writer Name" at bounding box center [308, 311] width 164 height 34
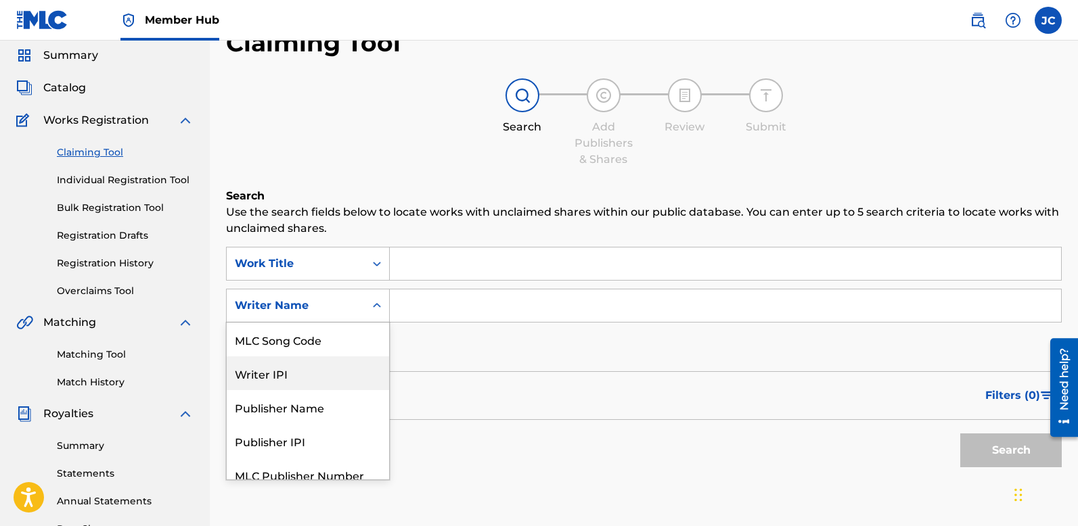
scroll to position [80, 0]
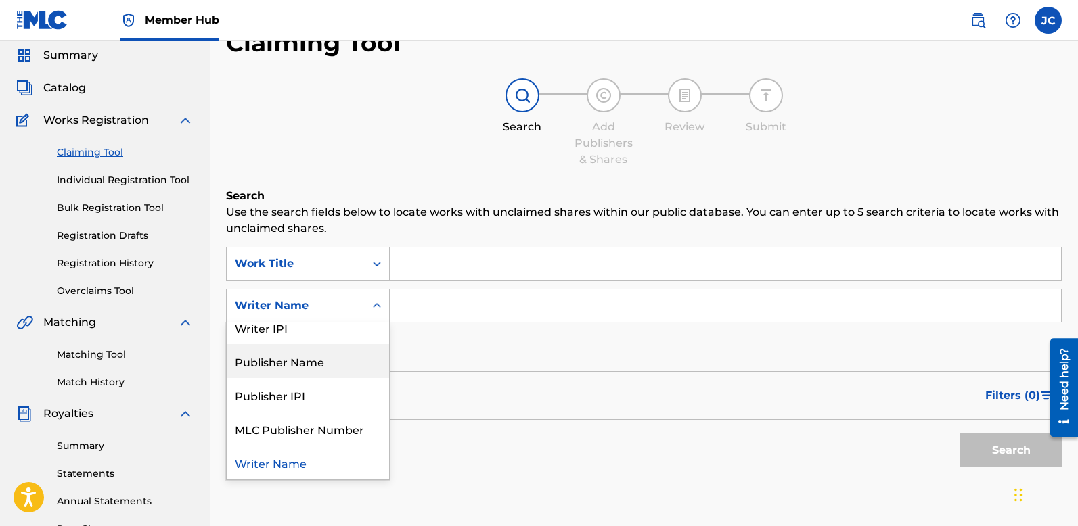
drag, startPoint x: 538, startPoint y: 433, endPoint x: 526, endPoint y: 425, distance: 14.6
click at [538, 433] on div "Search" at bounding box center [644, 447] width 836 height 54
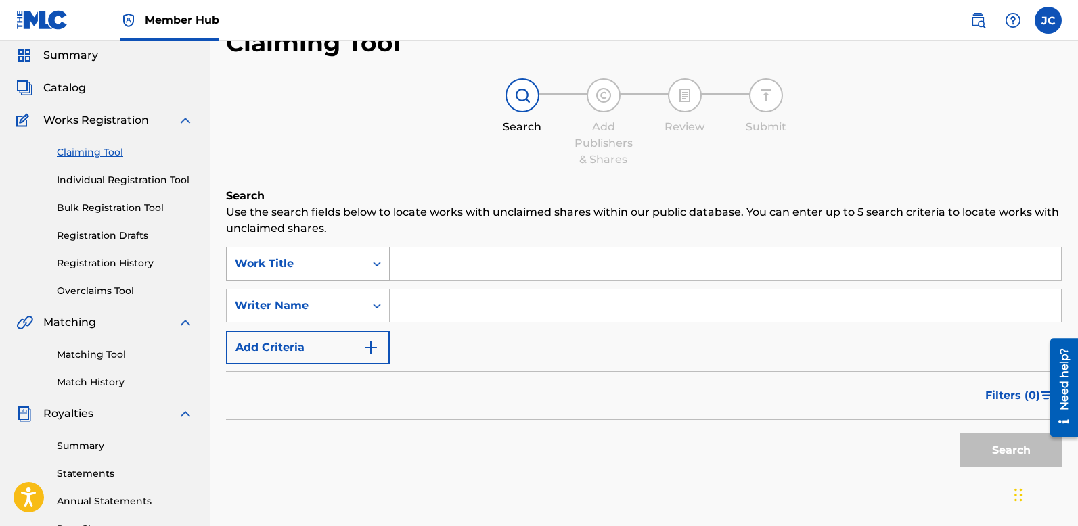
click at [368, 264] on div "Search Form" at bounding box center [377, 264] width 24 height 24
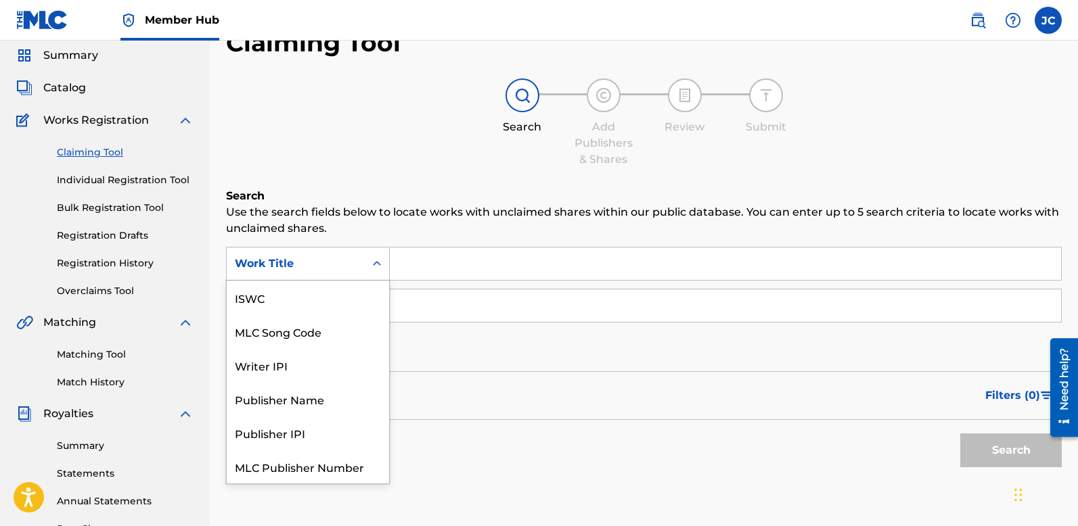
scroll to position [34, 0]
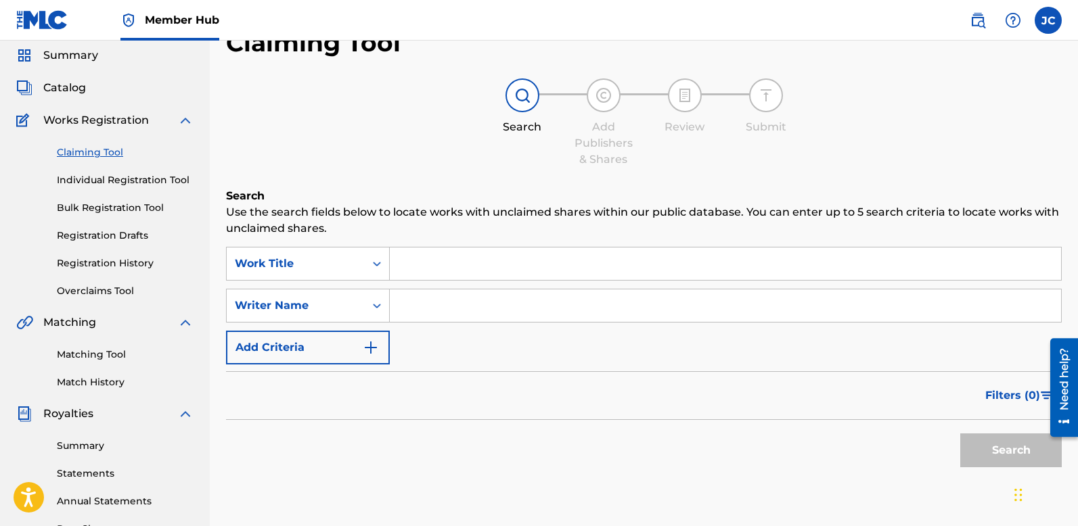
click at [472, 446] on div "Search" at bounding box center [644, 447] width 836 height 54
click at [332, 346] on button "Add Criteria" at bounding box center [308, 348] width 164 height 34
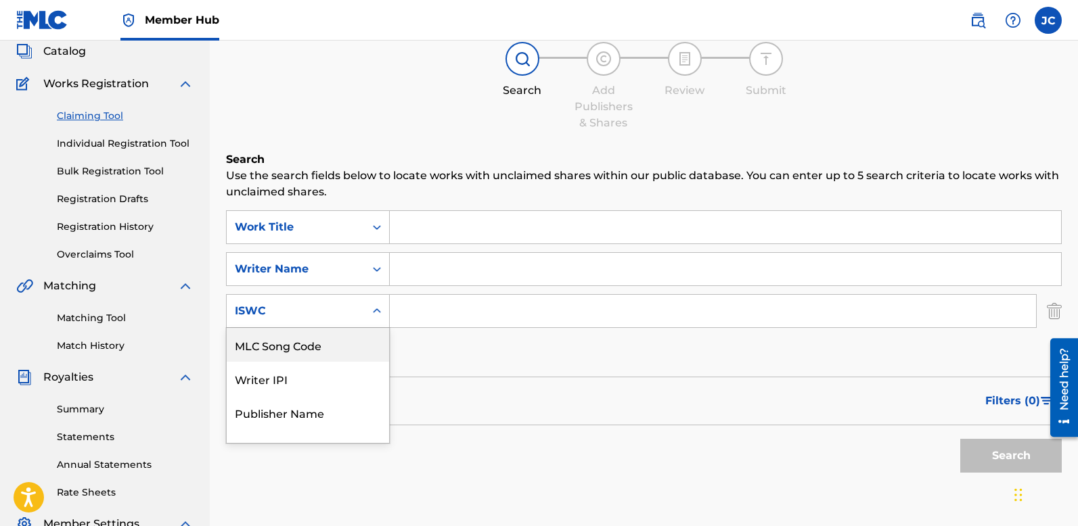
click at [332, 328] on div "MLC Song Code, 1 of 6. 6 results available. Use Up and Down to choose options, …" at bounding box center [308, 311] width 164 height 34
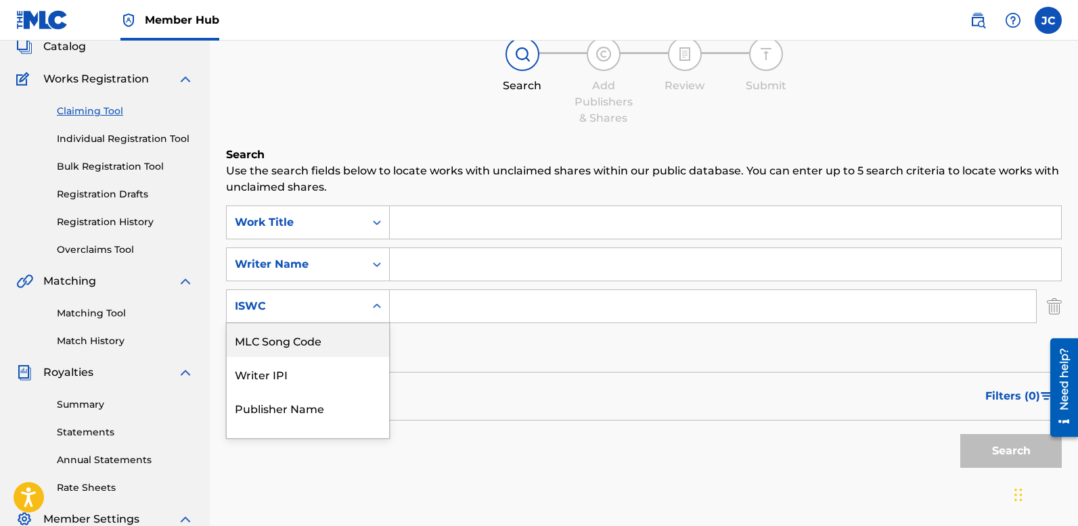
scroll to position [89, 0]
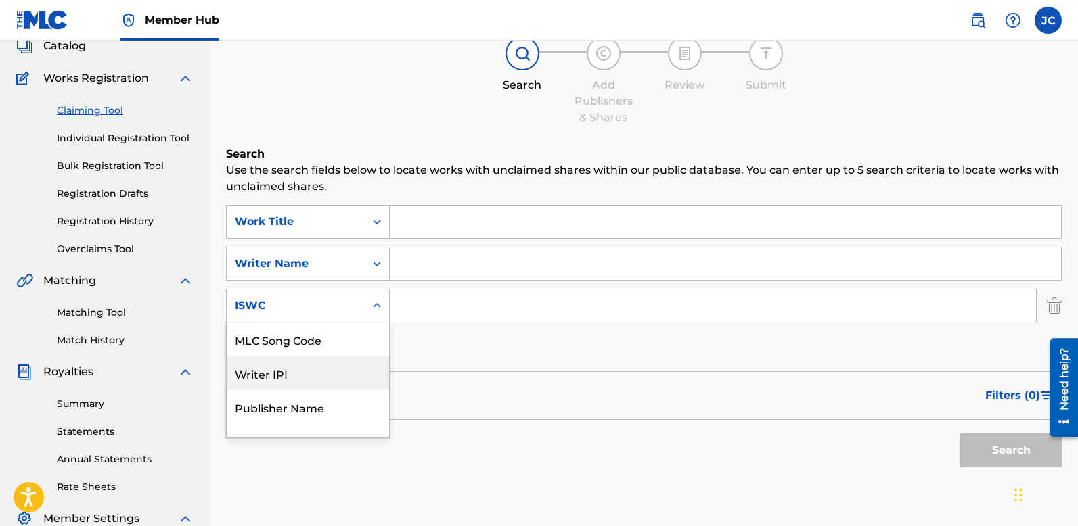
click at [518, 374] on div "Filters ( 0 )" at bounding box center [644, 396] width 836 height 49
